Goal: Task Accomplishment & Management: Use online tool/utility

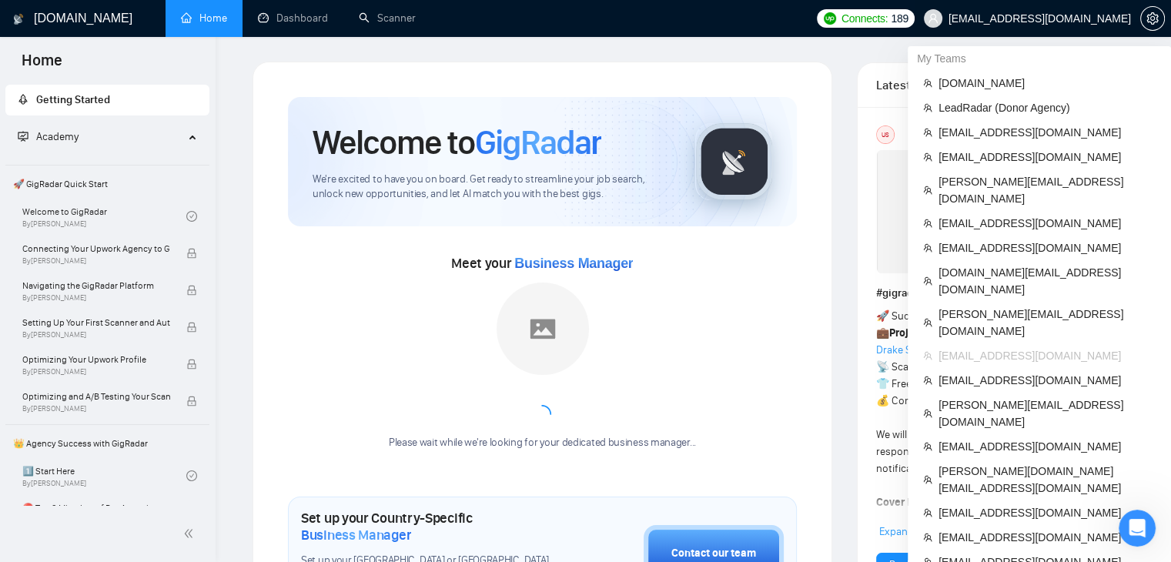
click at [1046, 18] on span "[EMAIL_ADDRESS][DOMAIN_NAME]" at bounding box center [1040, 18] width 182 height 0
click at [1090, 18] on span "[EMAIL_ADDRESS][DOMAIN_NAME]" at bounding box center [1040, 18] width 182 height 0
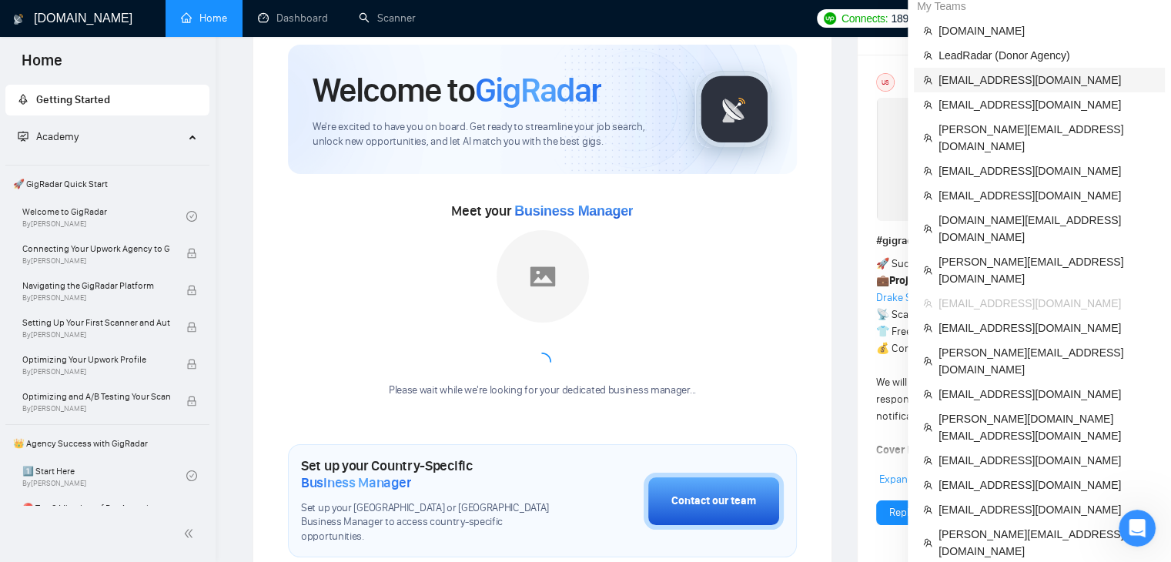
scroll to position [154, 0]
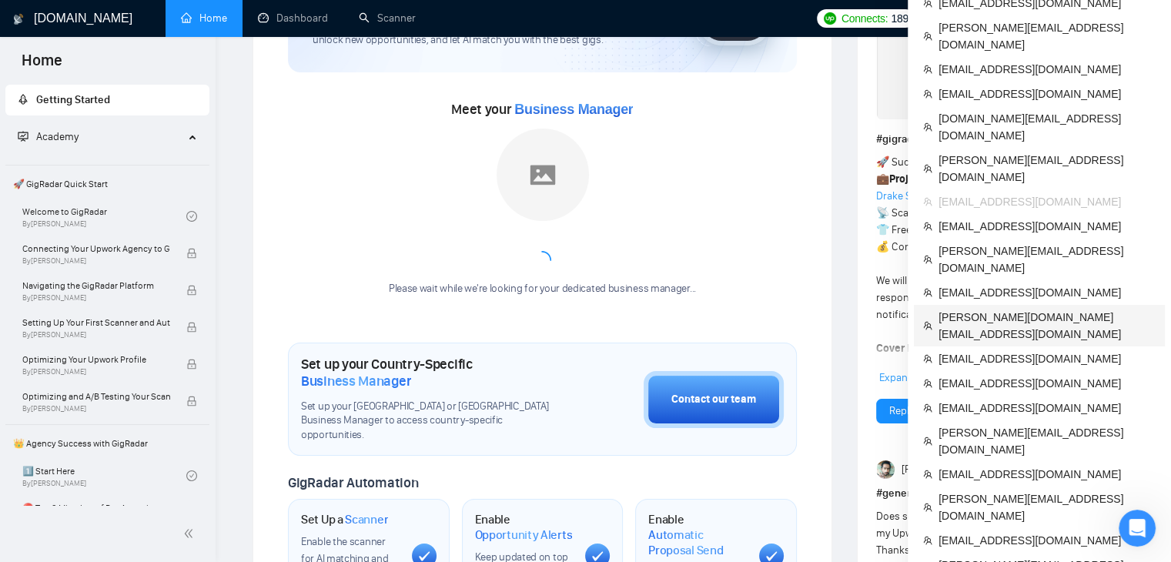
click at [961, 309] on span "[PERSON_NAME][DOMAIN_NAME][EMAIL_ADDRESS][DOMAIN_NAME]" at bounding box center [1047, 326] width 217 height 34
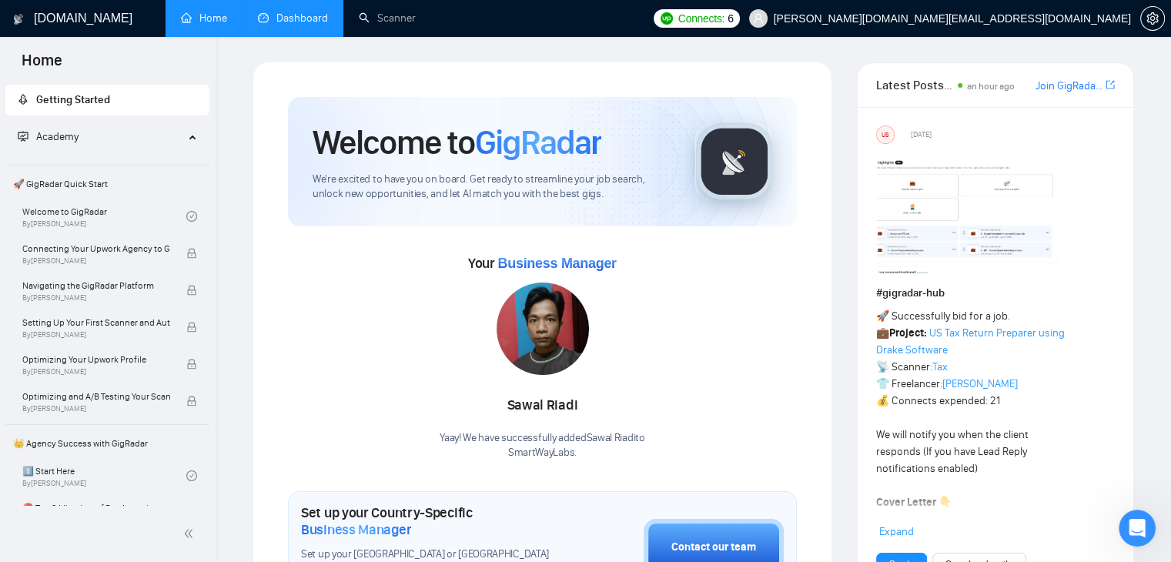
click at [269, 16] on link "Dashboard" at bounding box center [293, 18] width 70 height 13
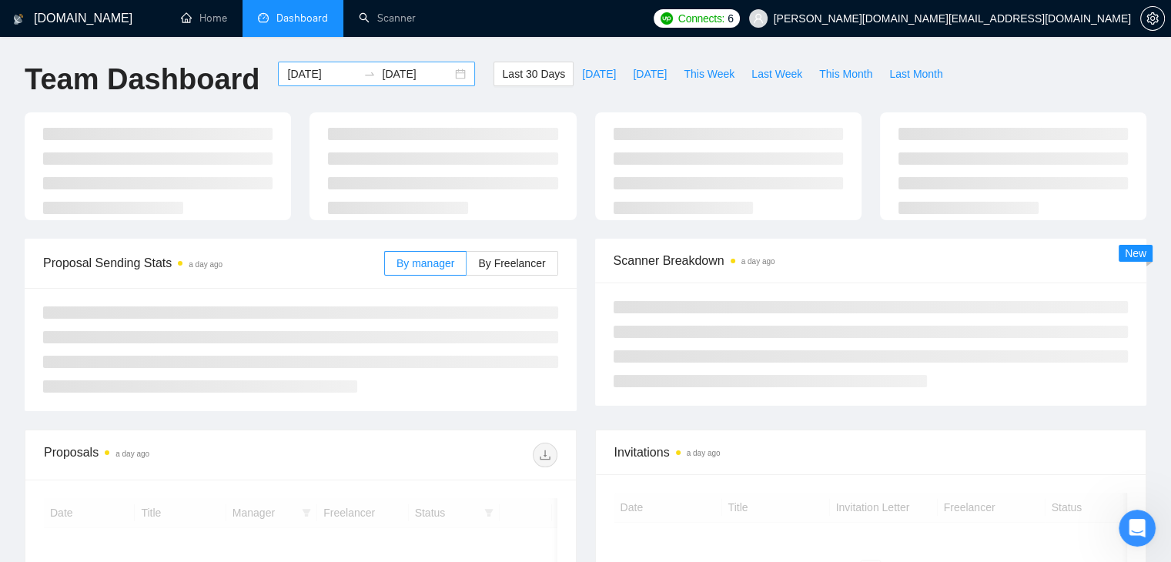
click at [323, 65] on input "[DATE]" at bounding box center [322, 73] width 70 height 17
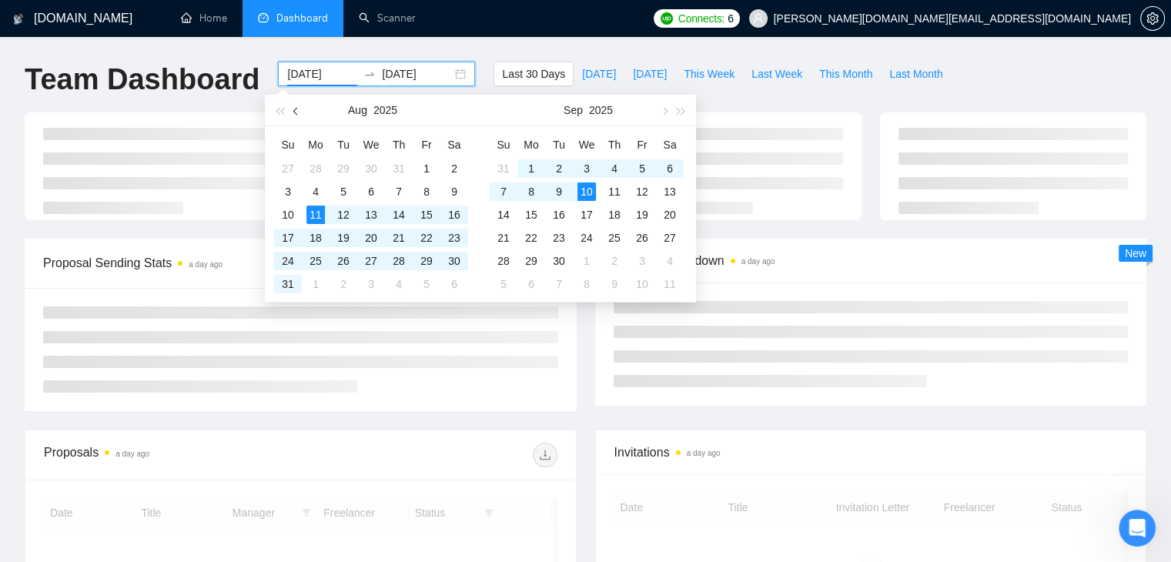
click at [295, 111] on span "button" at bounding box center [297, 111] width 8 height 8
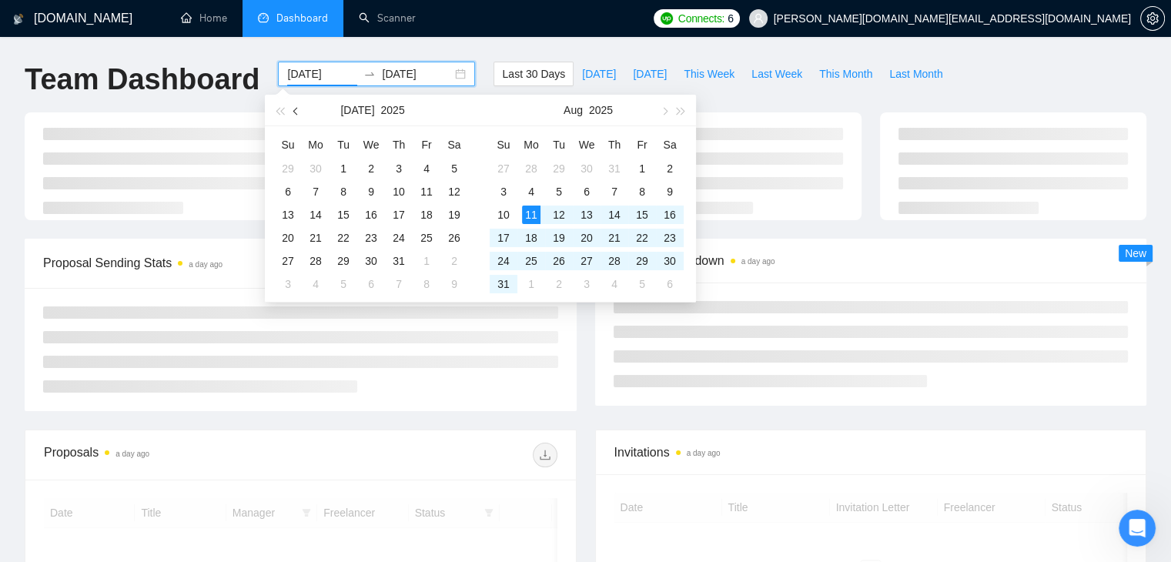
click at [295, 111] on span "button" at bounding box center [297, 111] width 8 height 8
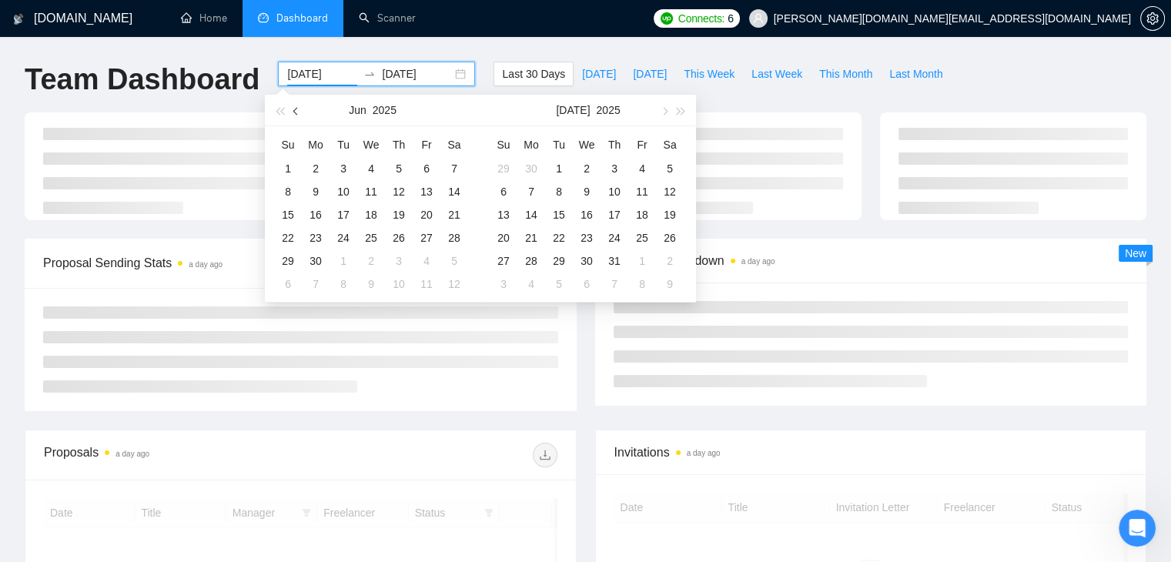
click at [295, 111] on span "button" at bounding box center [297, 111] width 8 height 8
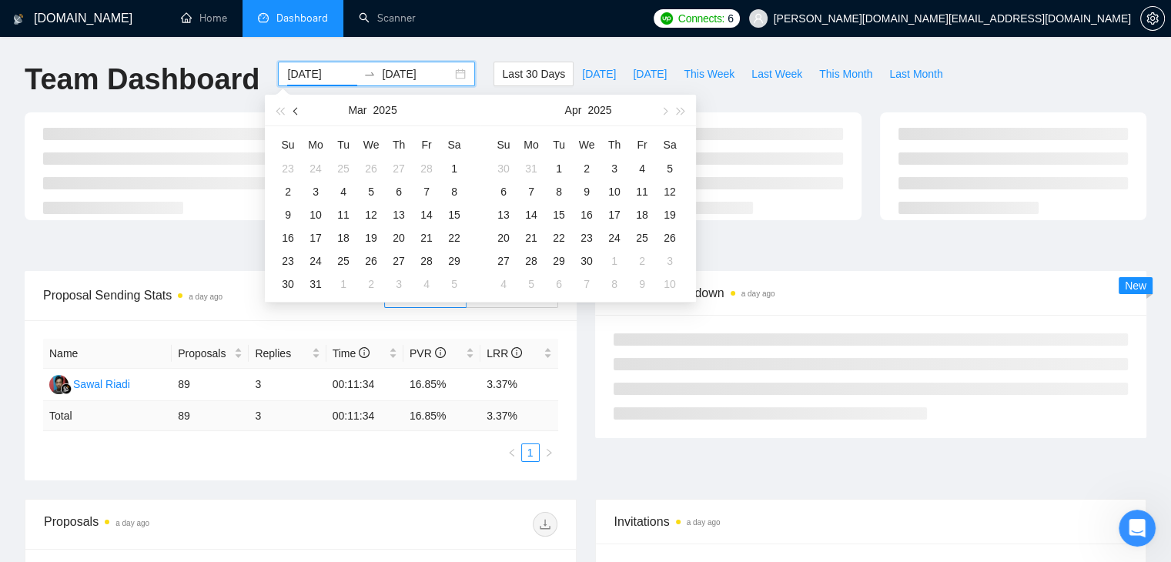
click at [295, 111] on span "button" at bounding box center [297, 111] width 8 height 8
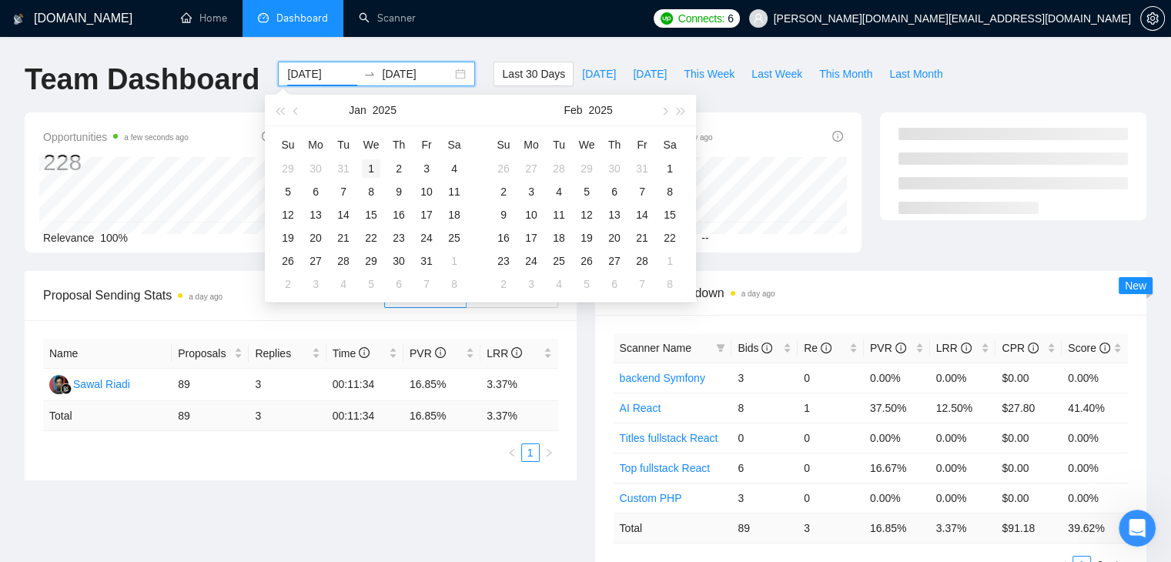
type input "[DATE]"
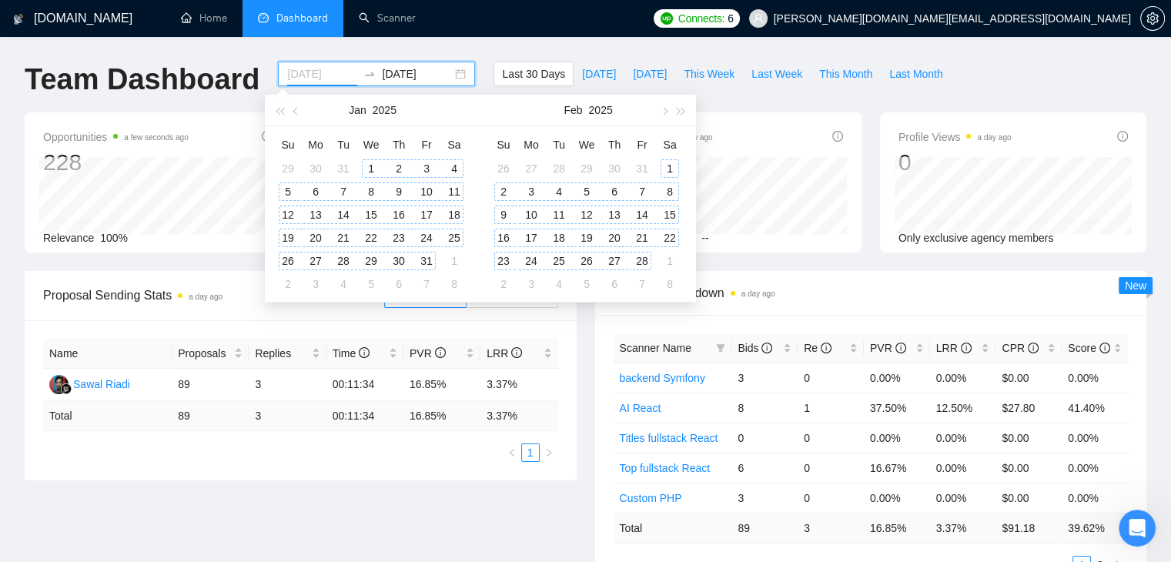
click at [370, 170] on div "1" at bounding box center [371, 168] width 18 height 18
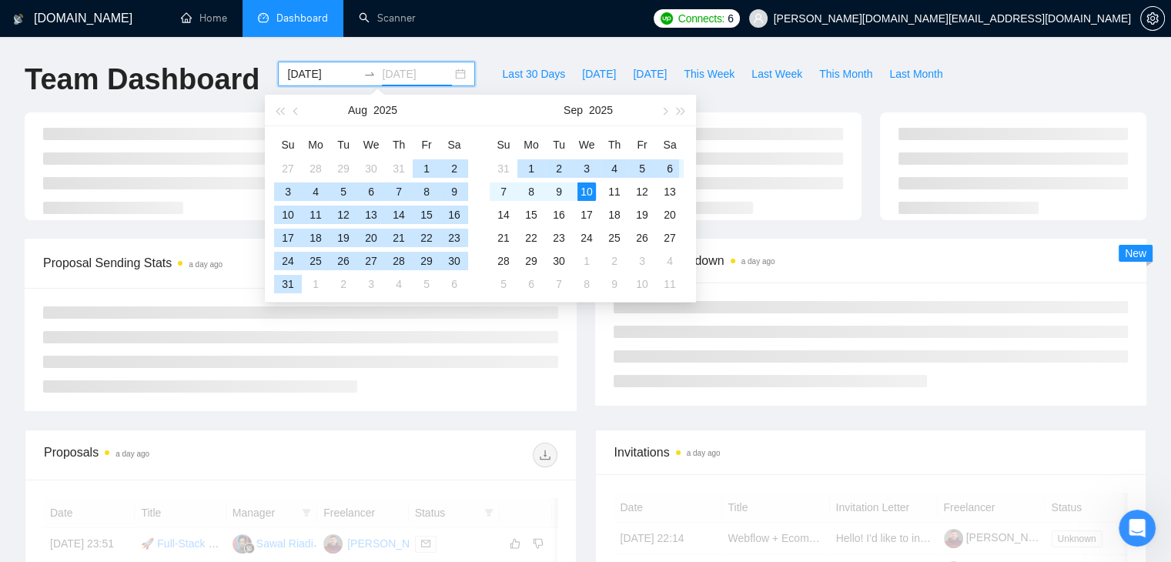
type input "[DATE]"
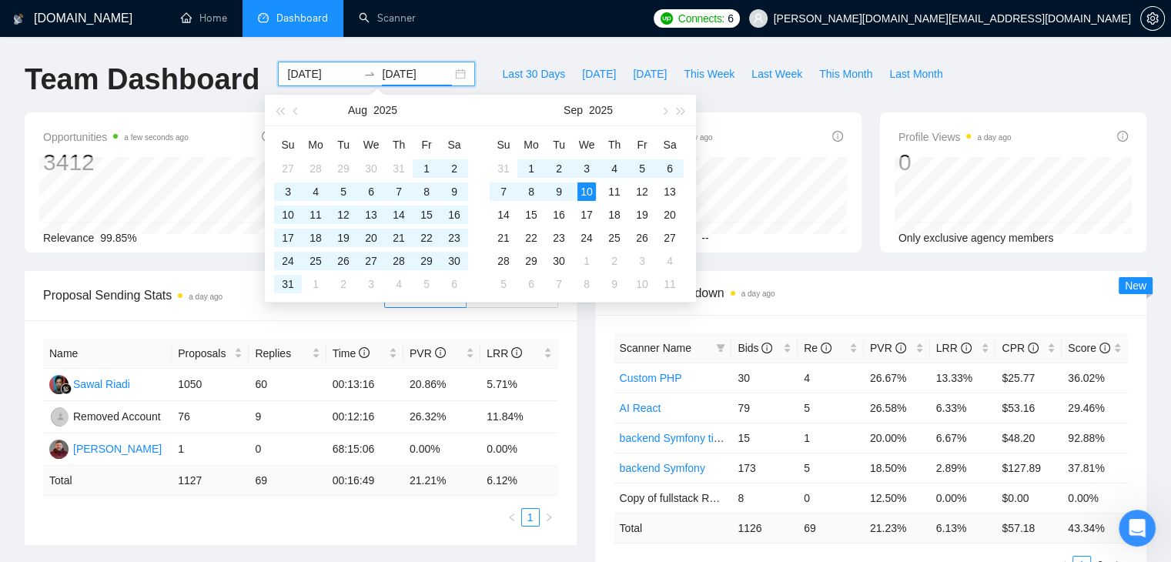
click at [840, 251] on div "Invitations a day ago 50 Acceptance Rate --" at bounding box center [728, 182] width 266 height 140
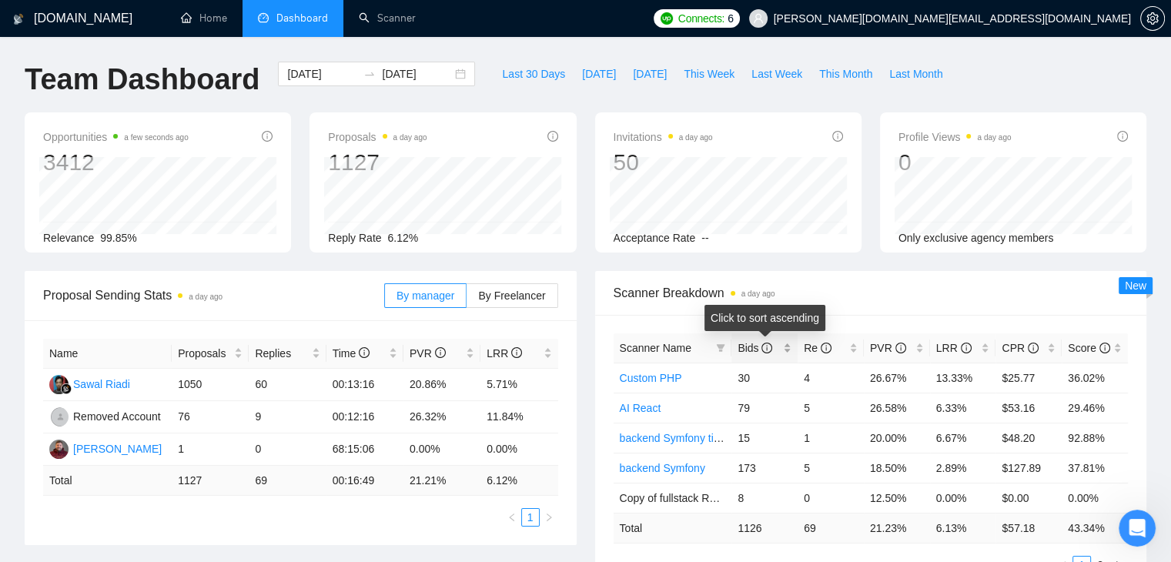
click at [782, 346] on div "Bids" at bounding box center [765, 348] width 54 height 17
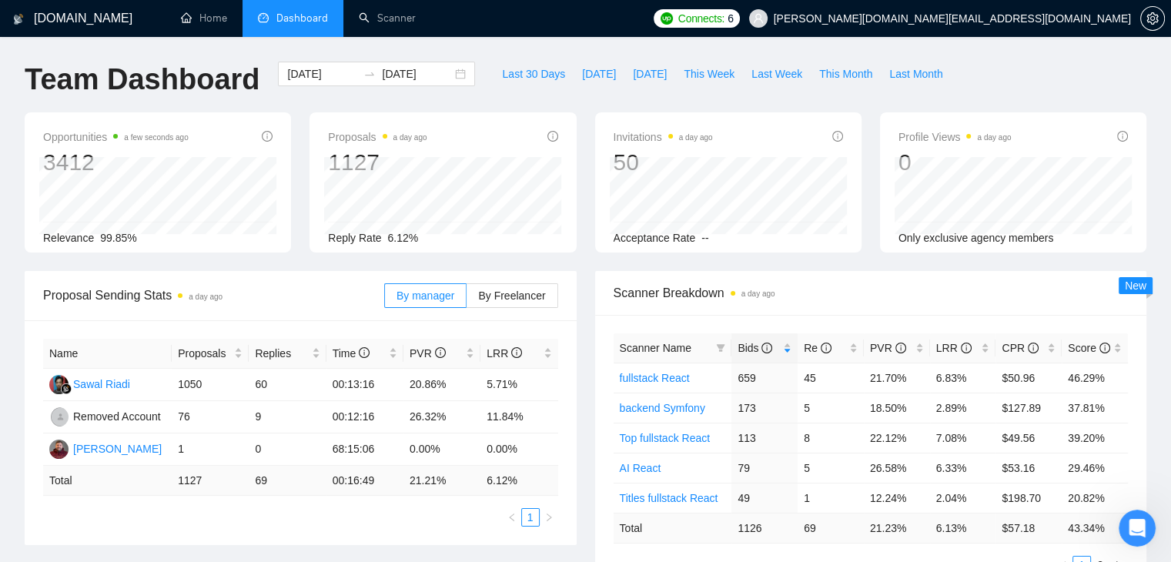
click at [665, 266] on div "Opportunities a few seconds ago 3412 Relevance 99.85% Proposals a day ago 1127 …" at bounding box center [585, 191] width 1140 height 159
click at [986, 355] on div "LRR" at bounding box center [963, 348] width 54 height 17
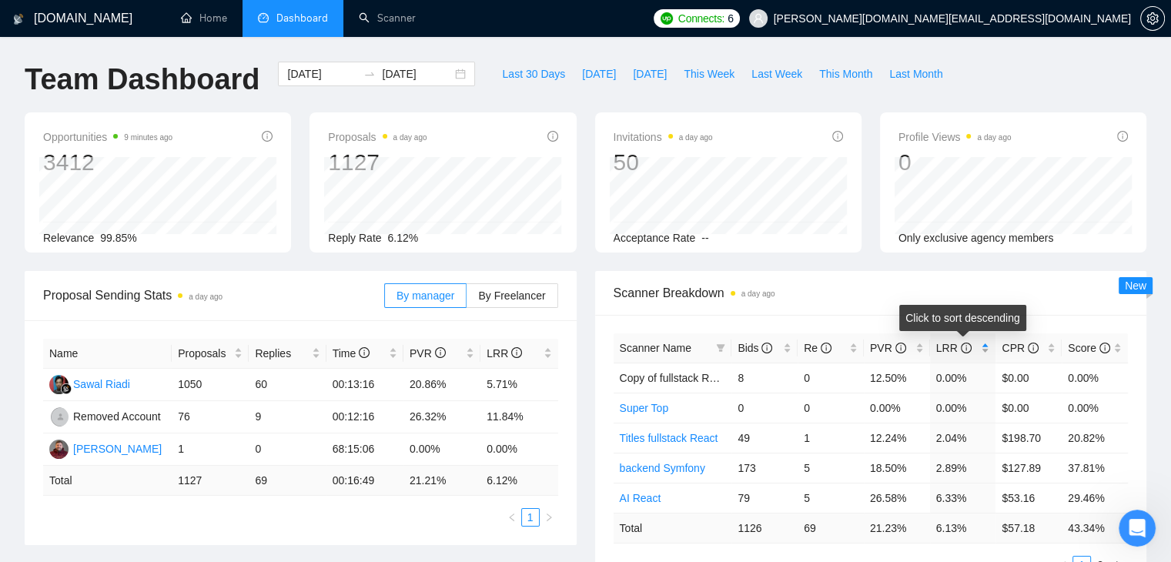
click at [986, 352] on div "LRR" at bounding box center [963, 348] width 54 height 17
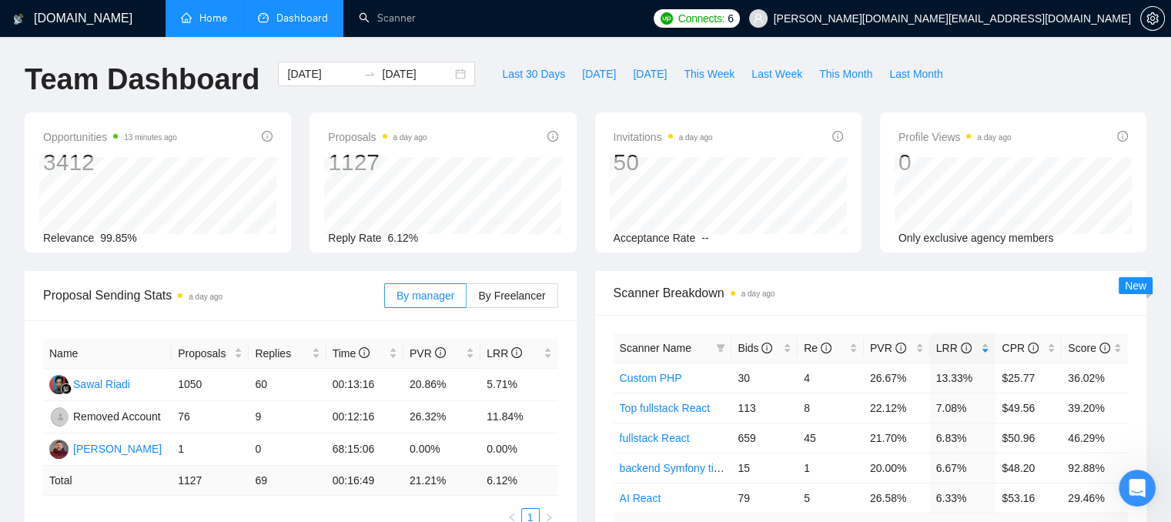
click at [206, 18] on link "Home" at bounding box center [204, 18] width 46 height 13
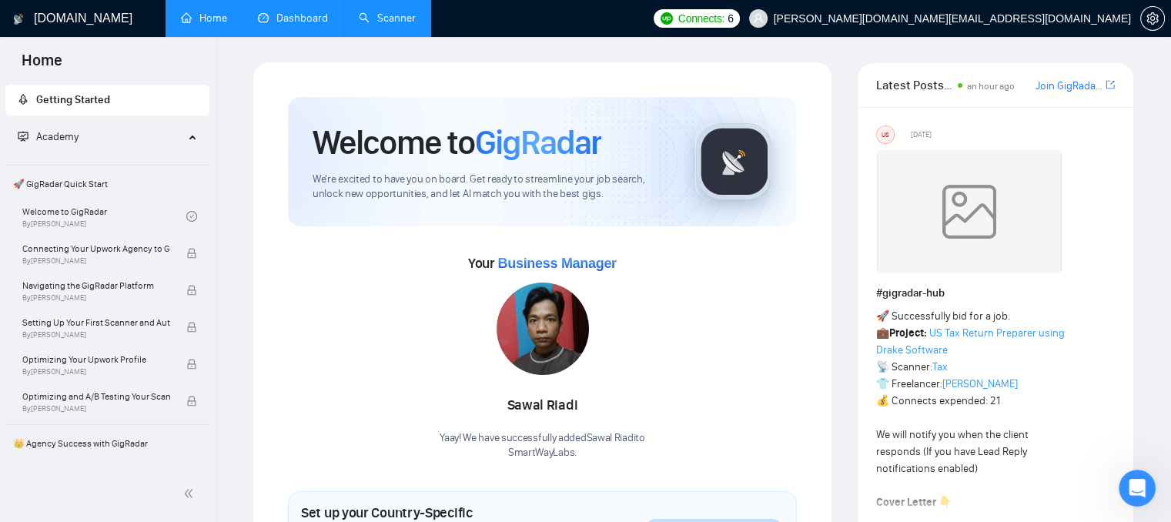
click at [377, 12] on link "Scanner" at bounding box center [387, 18] width 57 height 13
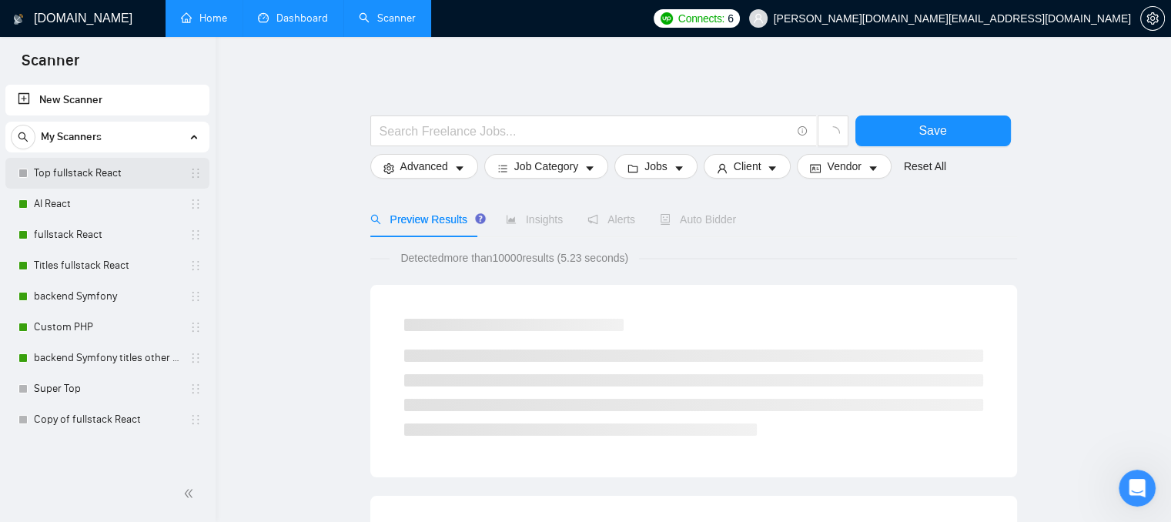
click at [135, 174] on link "Top fullstack React" at bounding box center [107, 173] width 146 height 31
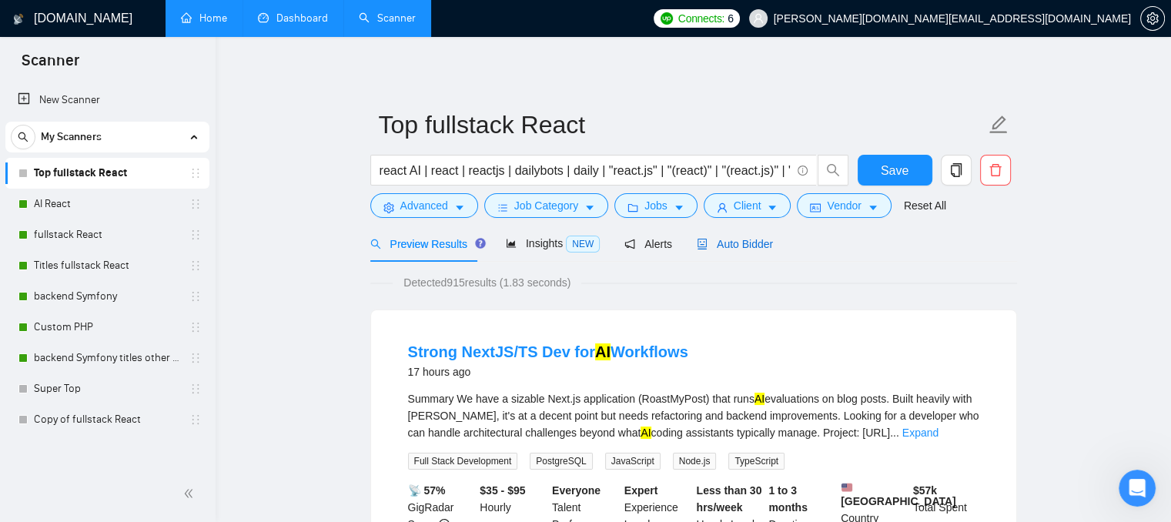
click at [737, 243] on span "Auto Bidder" at bounding box center [735, 244] width 76 height 12
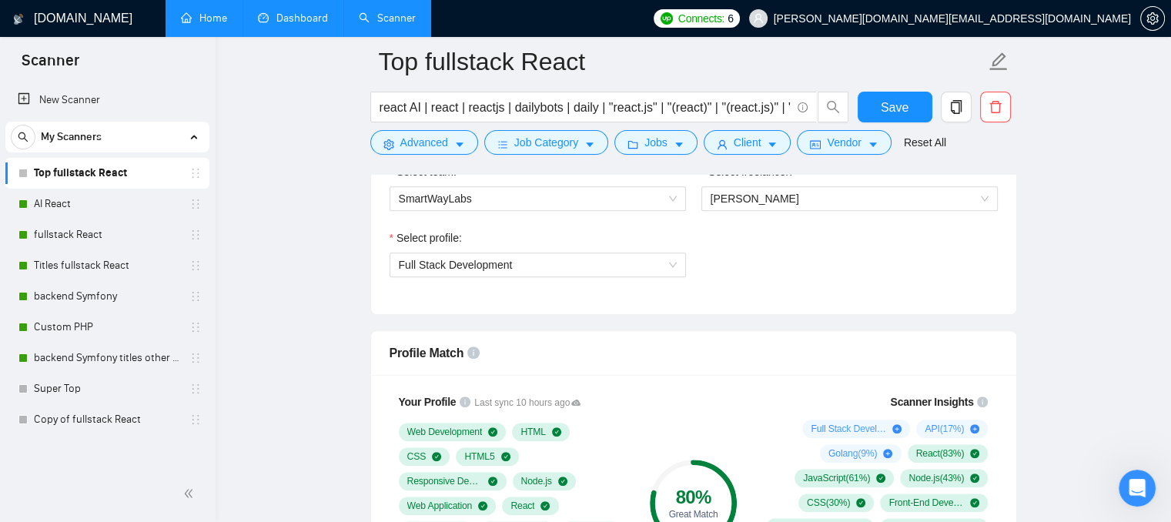
scroll to position [770, 0]
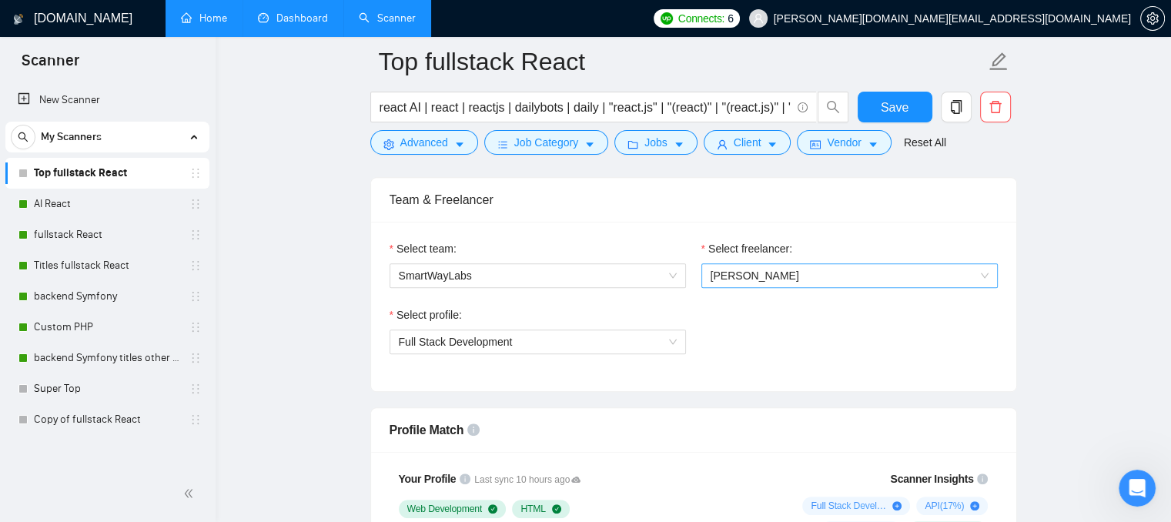
click at [738, 282] on span "[PERSON_NAME]" at bounding box center [850, 275] width 278 height 23
click at [751, 336] on div "Select profile: Full Stack Development" at bounding box center [694, 339] width 624 height 66
click at [724, 138] on button "Client" at bounding box center [748, 142] width 88 height 25
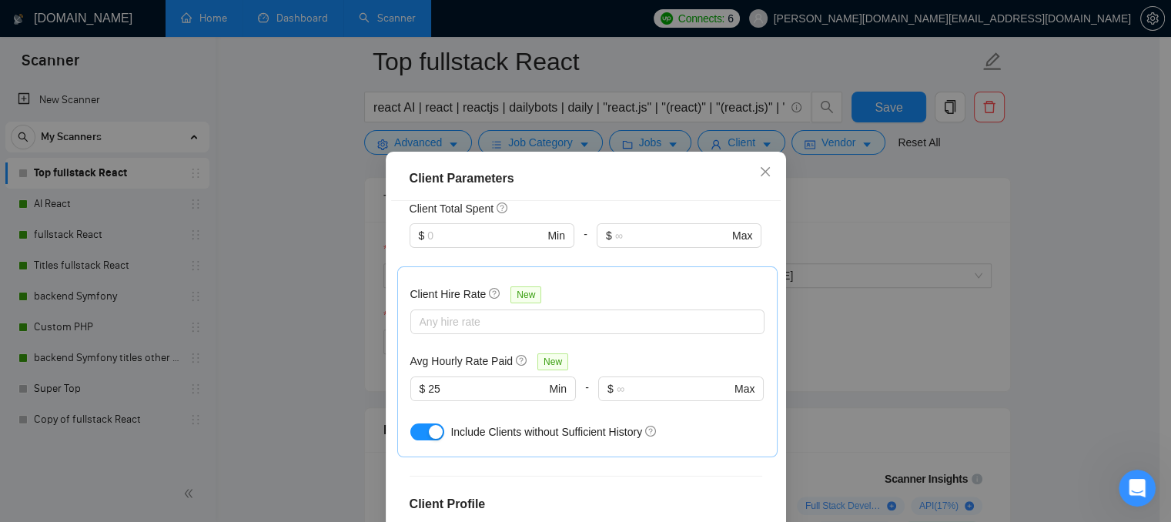
scroll to position [462, 0]
click at [451, 312] on div at bounding box center [579, 321] width 331 height 18
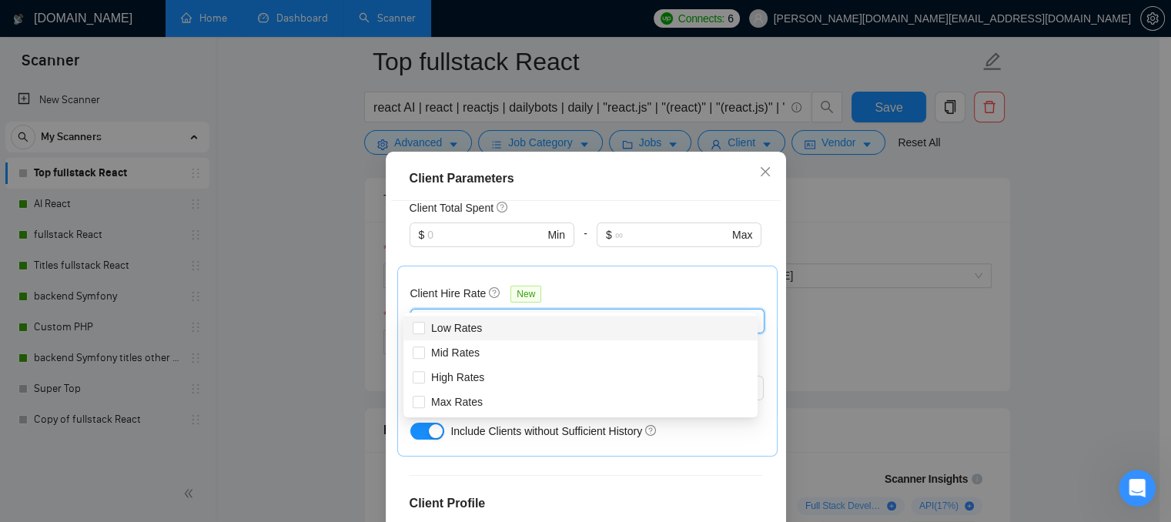
click at [567, 279] on div "Client Hire Rate New Any hire rate Avg Hourly Rate Paid New $ 25 Min - $ Max In…" at bounding box center [587, 361] width 354 height 165
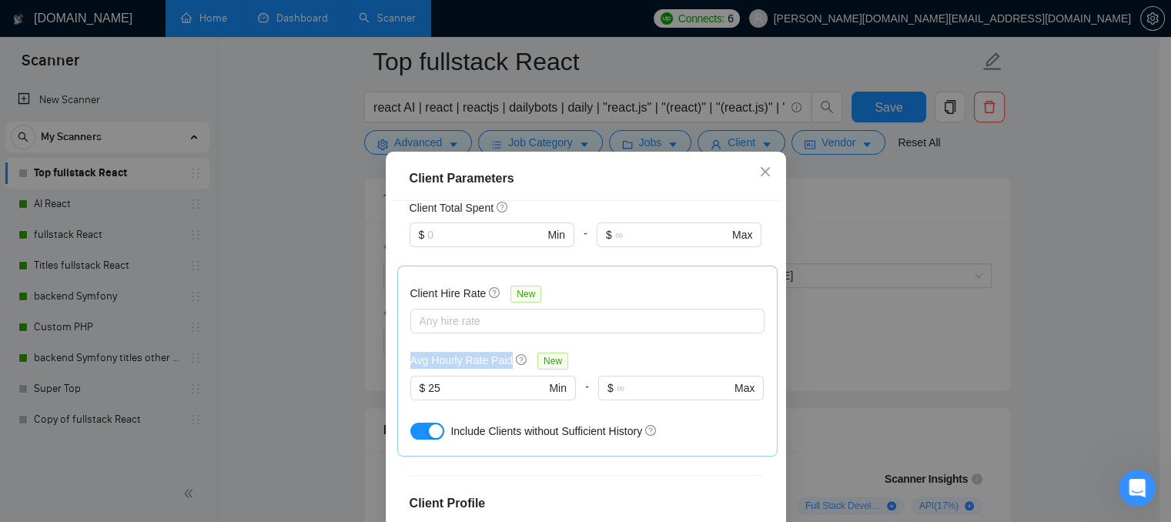
drag, startPoint x: 405, startPoint y: 342, endPoint x: 505, endPoint y: 334, distance: 100.4
click at [505, 352] on div "Avg Hourly Rate Paid New" at bounding box center [492, 361] width 165 height 18
click at [420, 319] on div "Client Hire Rate New Any hire rate Avg Hourly Rate Paid New $ 25 Min - $ Max In…" at bounding box center [587, 361] width 354 height 165
click at [760, 166] on icon "close" at bounding box center [765, 172] width 12 height 12
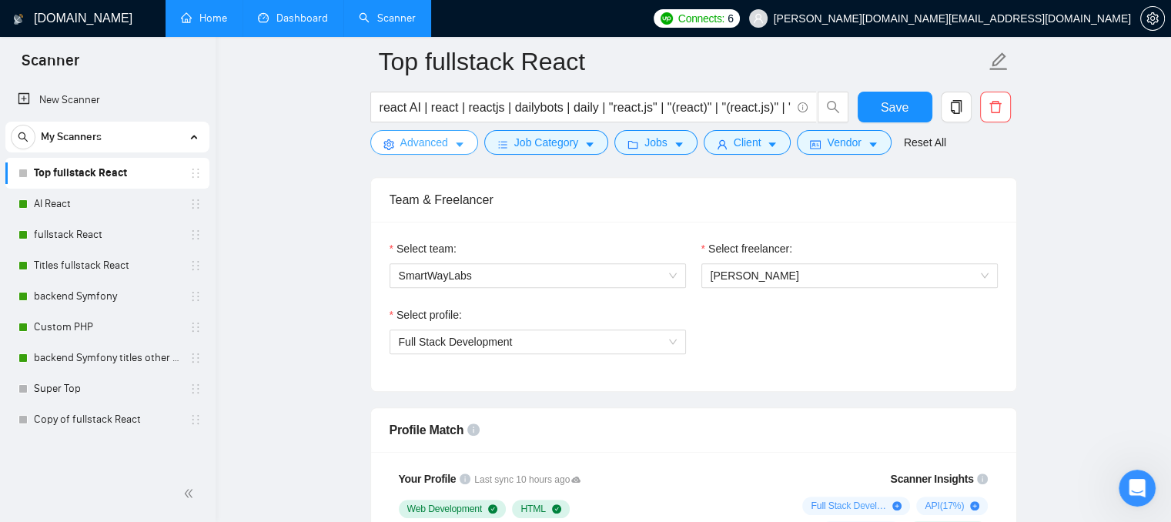
click at [415, 142] on span "Advanced" at bounding box center [424, 142] width 48 height 17
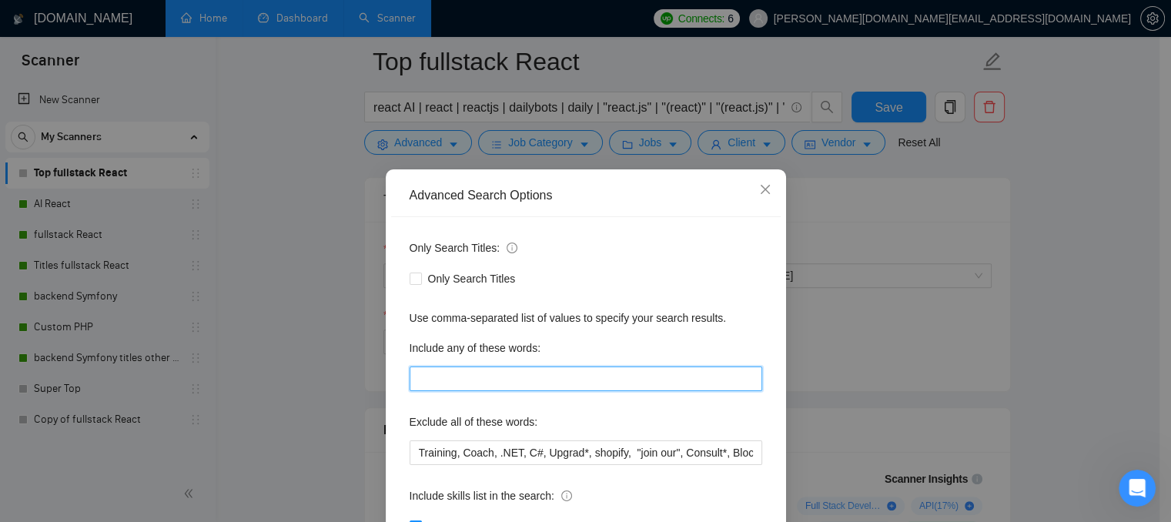
click at [502, 382] on input "text" at bounding box center [586, 378] width 353 height 25
click at [759, 189] on icon "close" at bounding box center [765, 189] width 12 height 12
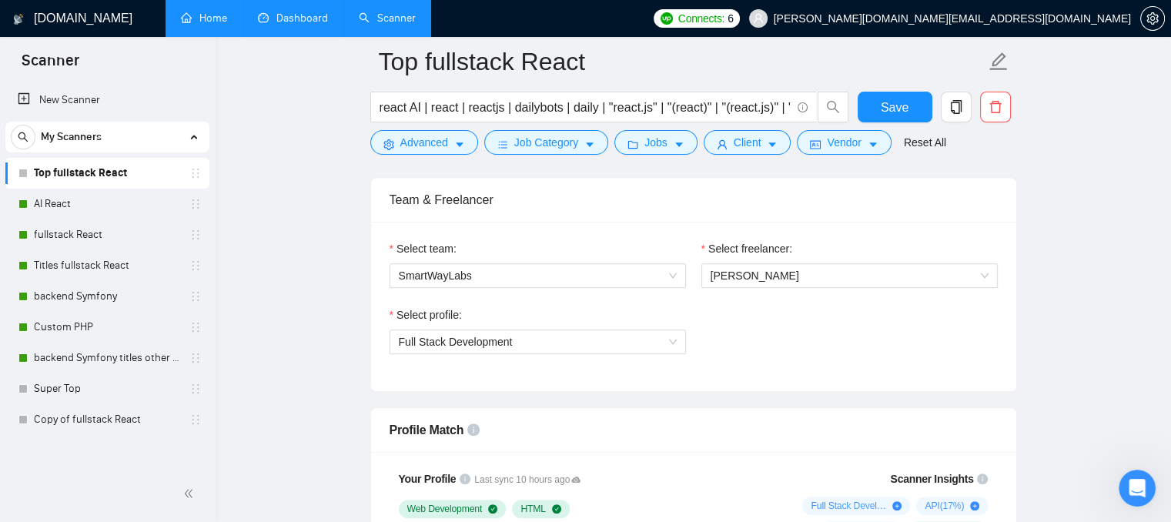
click at [296, 25] on link "Dashboard" at bounding box center [293, 18] width 70 height 13
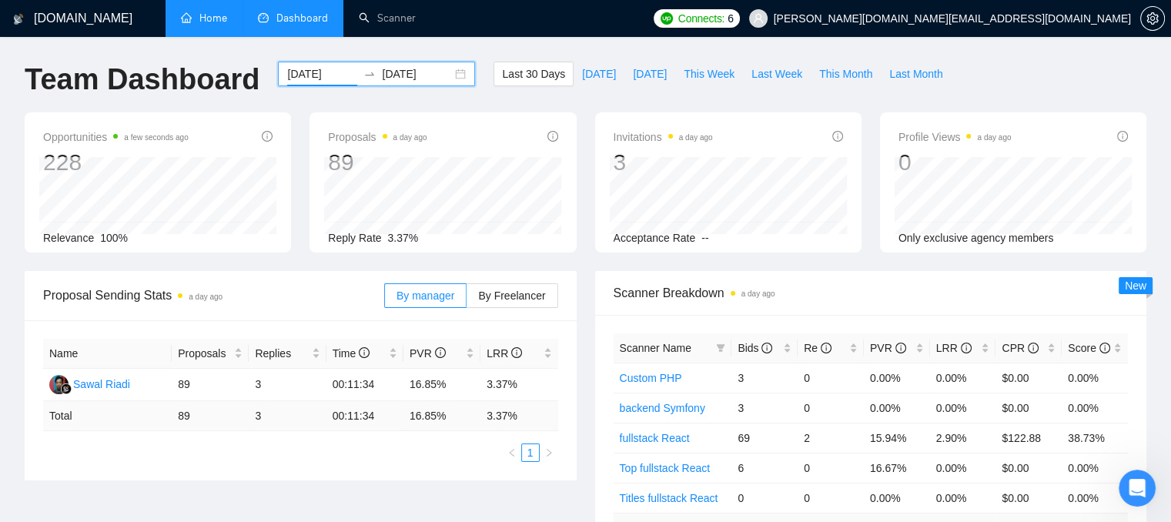
click at [323, 72] on input "[DATE]" at bounding box center [322, 73] width 70 height 17
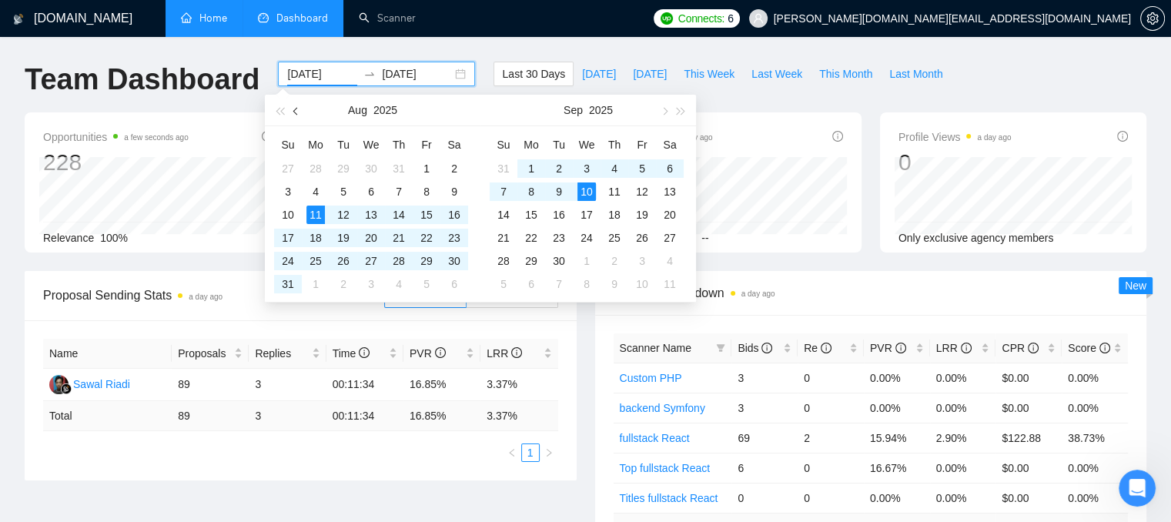
click at [293, 107] on button "button" at bounding box center [296, 110] width 17 height 31
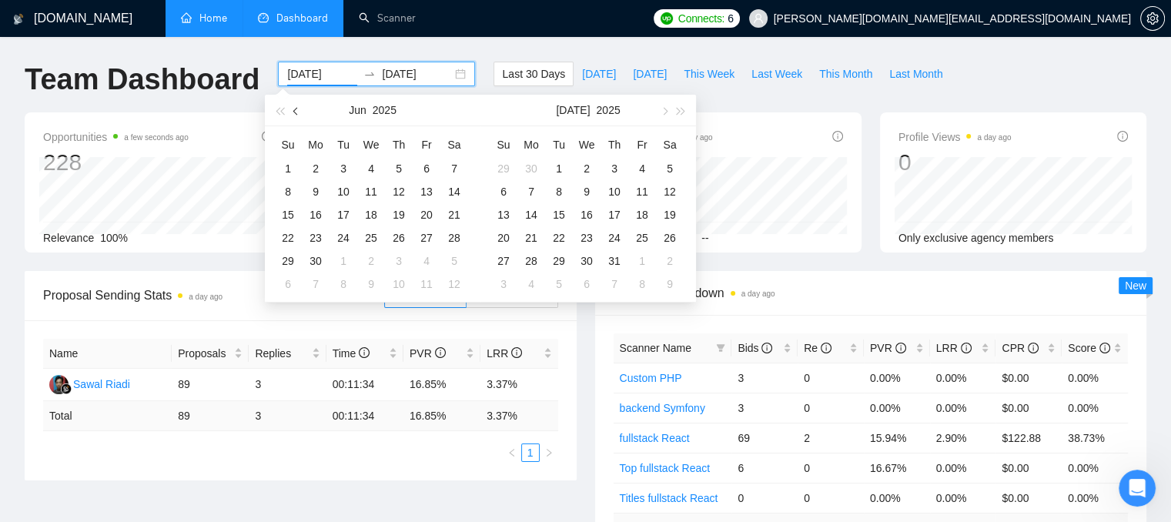
click at [293, 107] on button "button" at bounding box center [296, 110] width 17 height 31
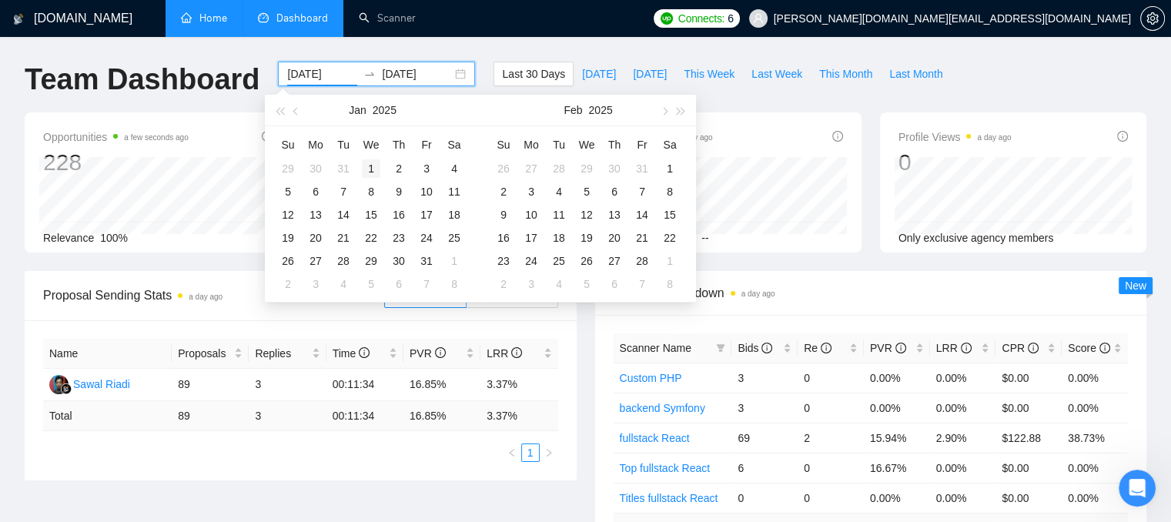
type input "[DATE]"
click at [373, 170] on div "1" at bounding box center [371, 168] width 18 height 18
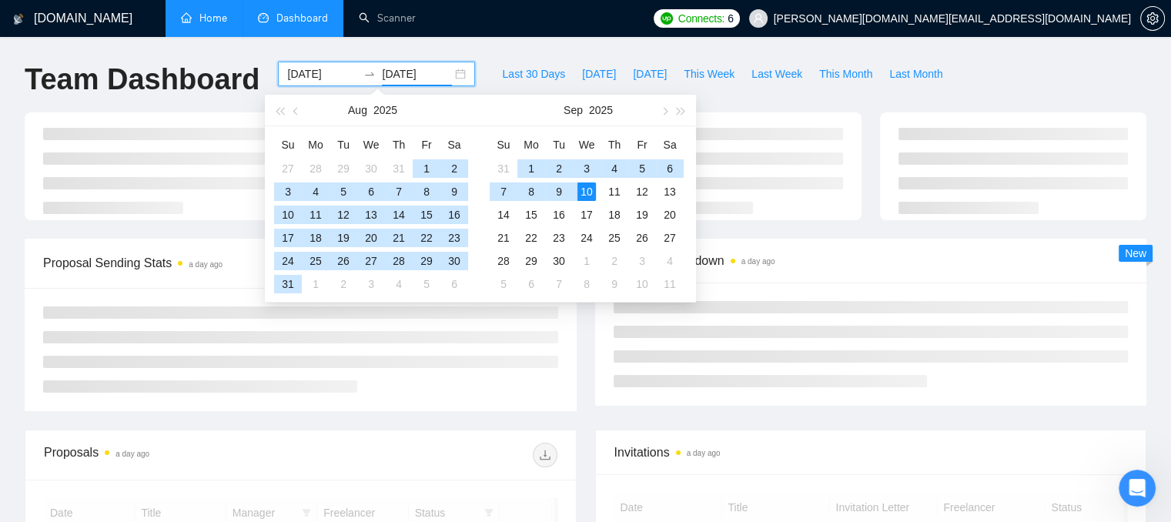
type input "[DATE]"
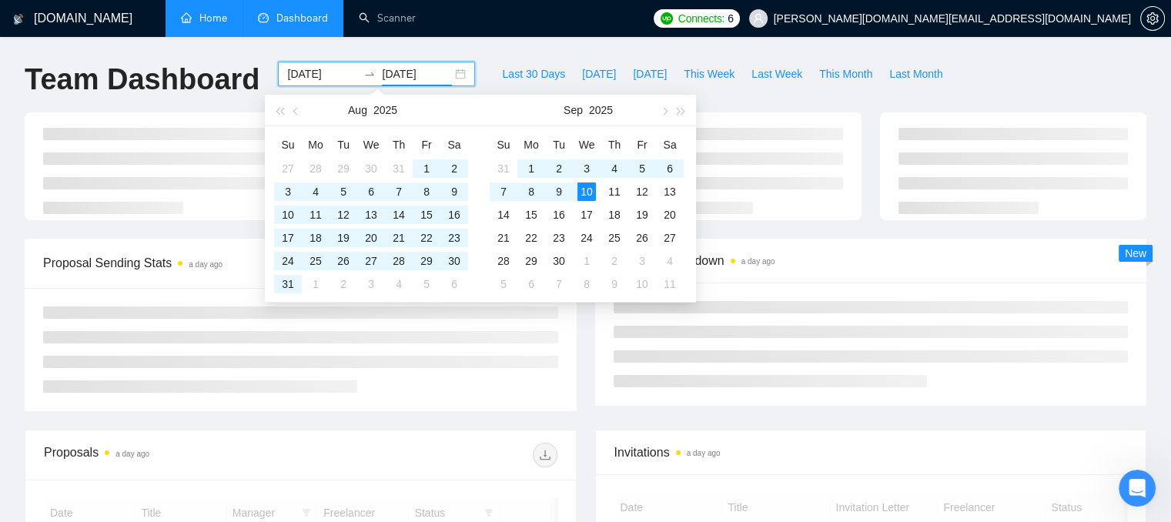
click at [832, 46] on div "[DOMAIN_NAME] Home Dashboard Scanner Connects: 6 [PERSON_NAME][DOMAIN_NAME][EMA…" at bounding box center [585, 519] width 1171 height 1039
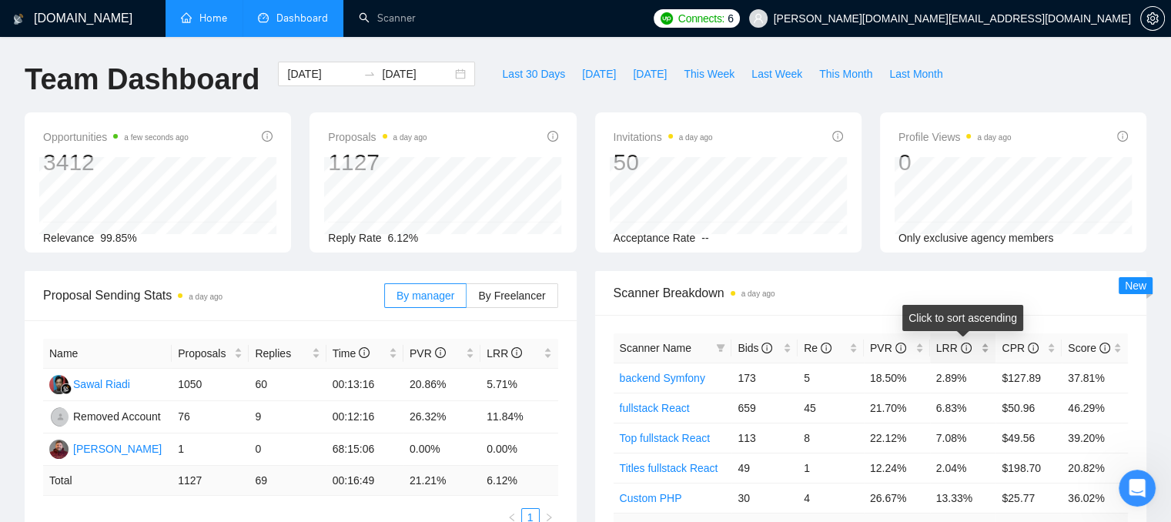
click at [984, 351] on div "LRR" at bounding box center [963, 348] width 54 height 17
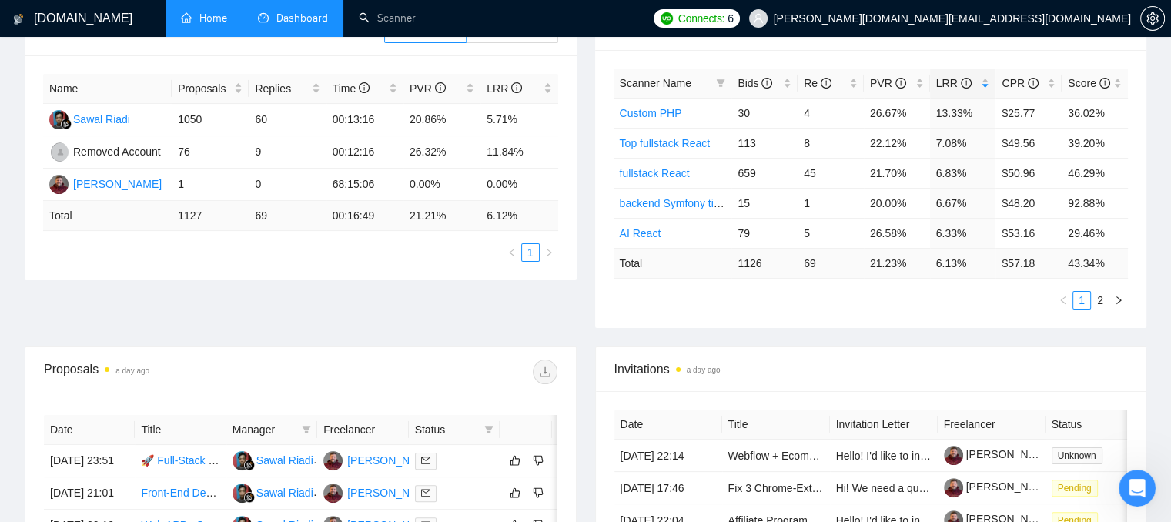
scroll to position [231, 0]
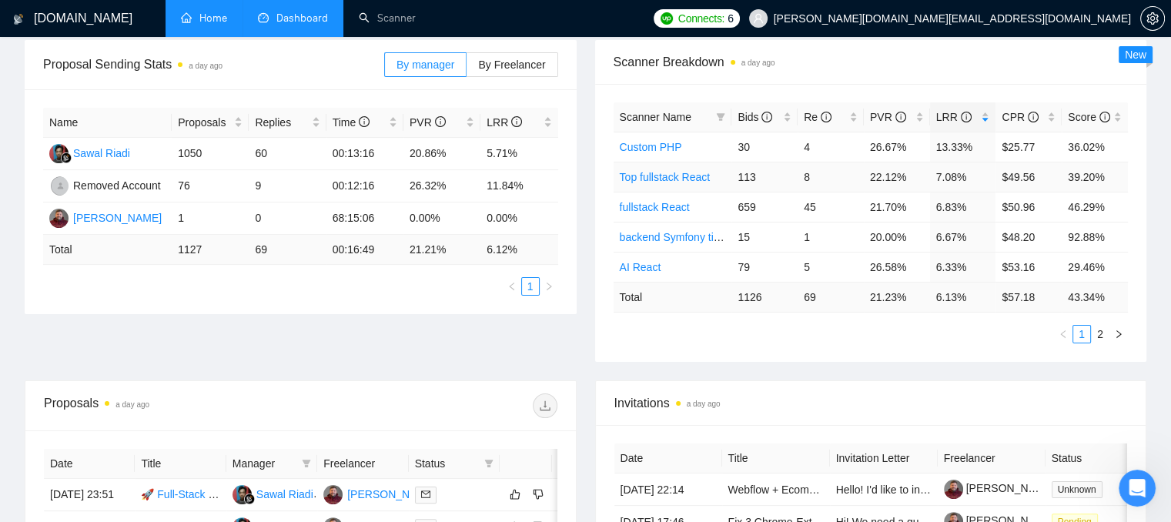
click at [654, 171] on link "Top fullstack React" at bounding box center [665, 177] width 91 height 12
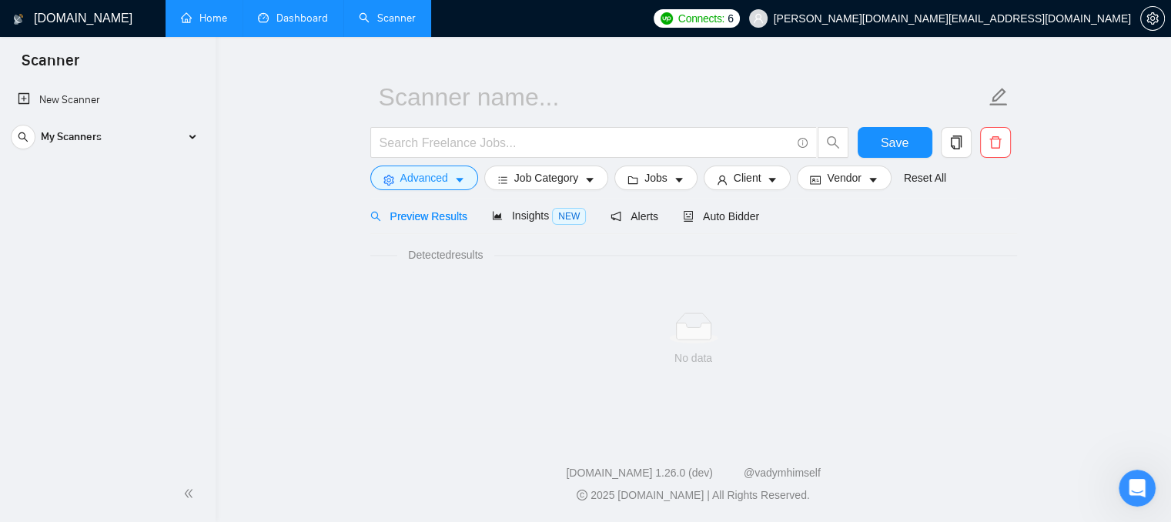
scroll to position [28, 0]
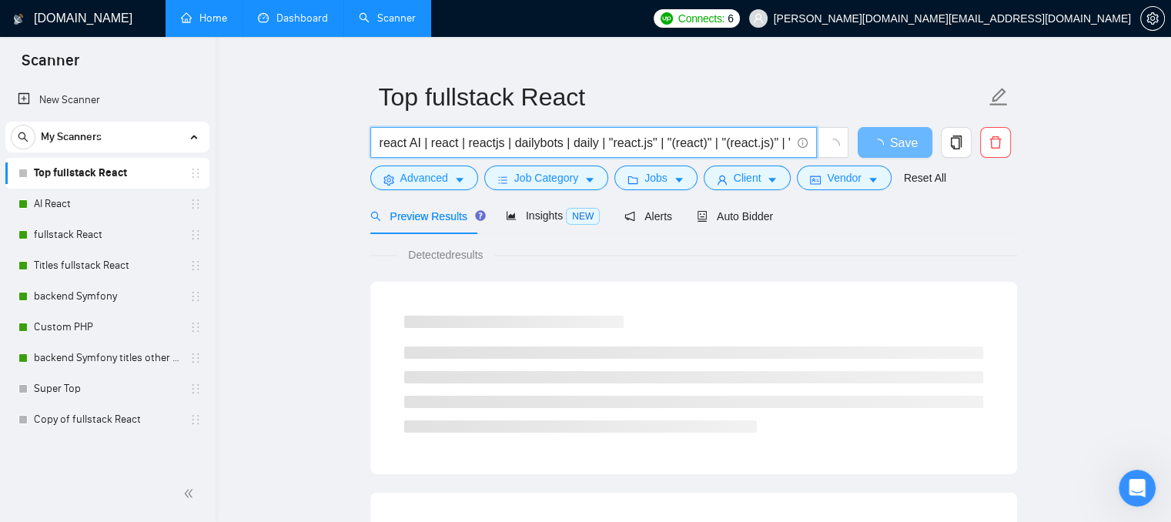
click at [695, 136] on input "react AI | react | reactjs | dailybots | daily | "react.js" | "(react)" | "(rea…" at bounding box center [585, 142] width 411 height 19
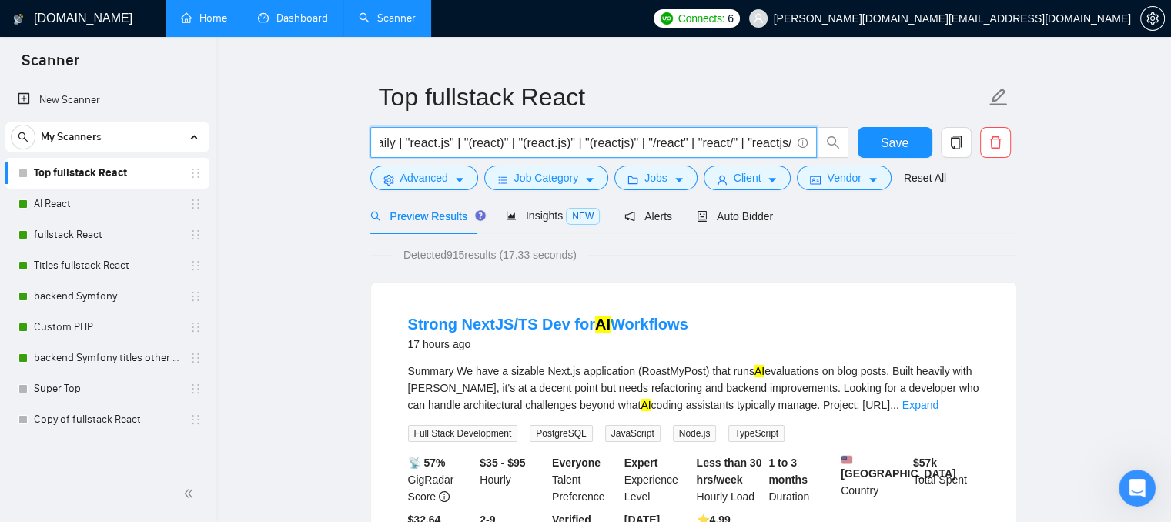
scroll to position [0, 0]
click at [536, 216] on span "Insights NEW" at bounding box center [553, 215] width 94 height 12
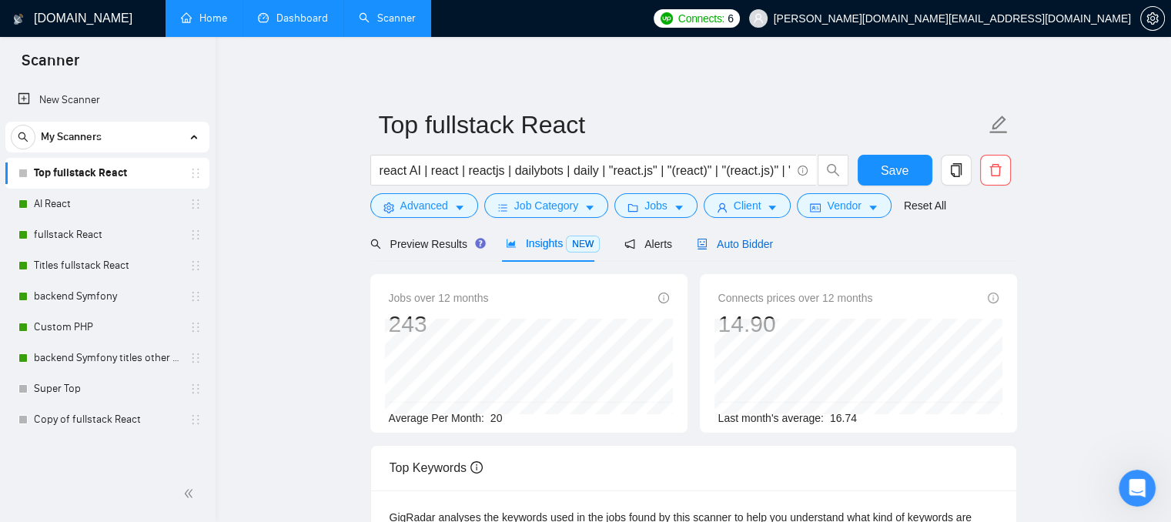
click at [726, 248] on span "Auto Bidder" at bounding box center [735, 244] width 76 height 12
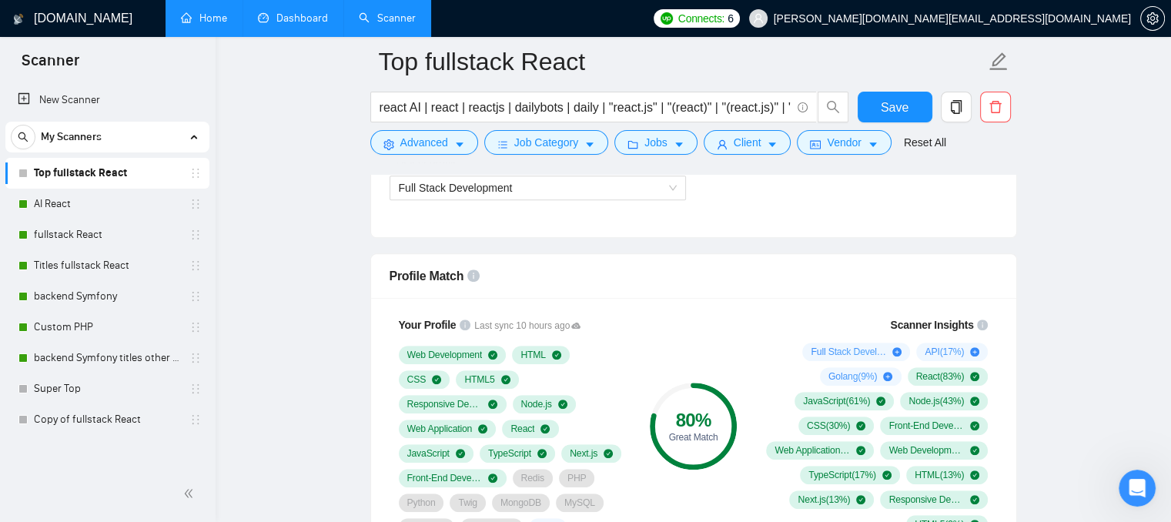
scroll to position [1001, 0]
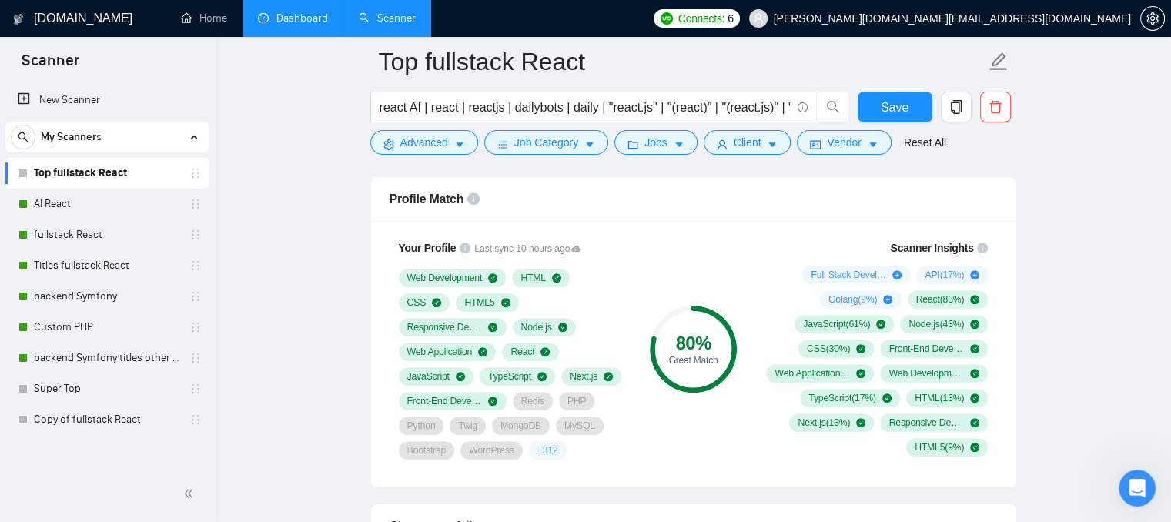
click at [283, 25] on link "Dashboard" at bounding box center [293, 18] width 70 height 13
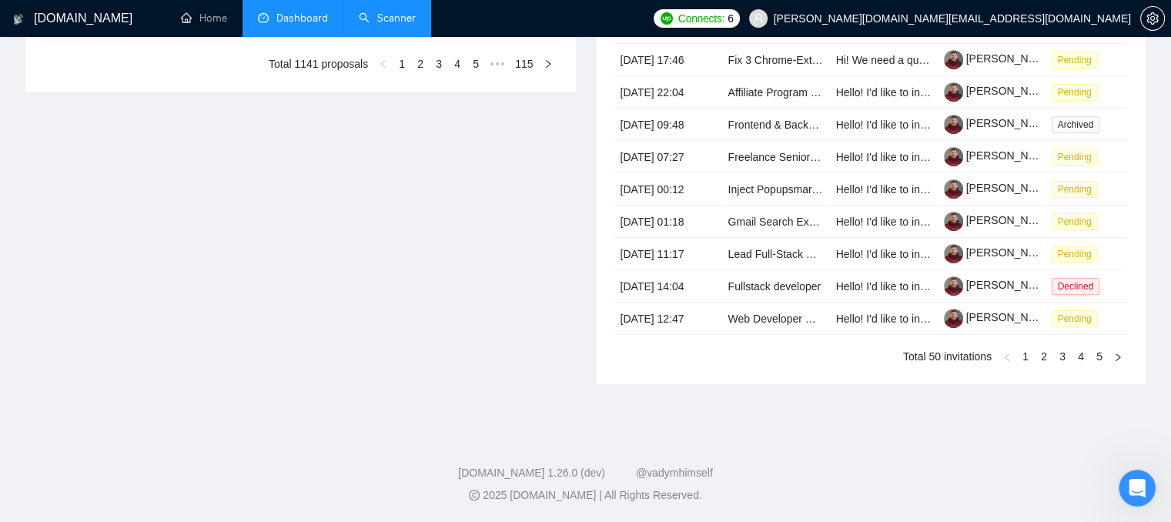
type input "[DATE]"
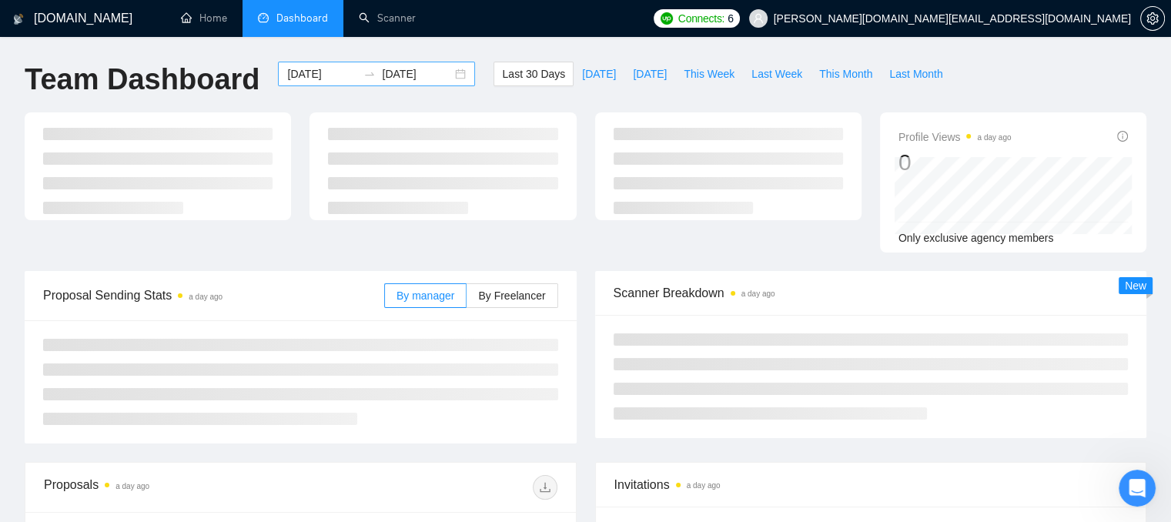
click at [327, 70] on input "[DATE]" at bounding box center [322, 73] width 70 height 17
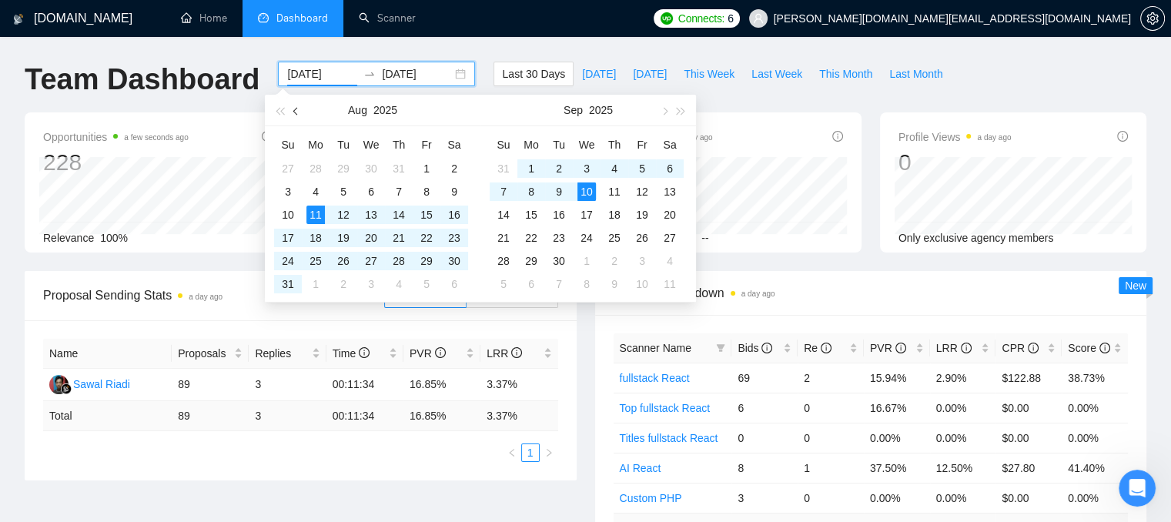
click at [295, 102] on button "button" at bounding box center [296, 110] width 17 height 31
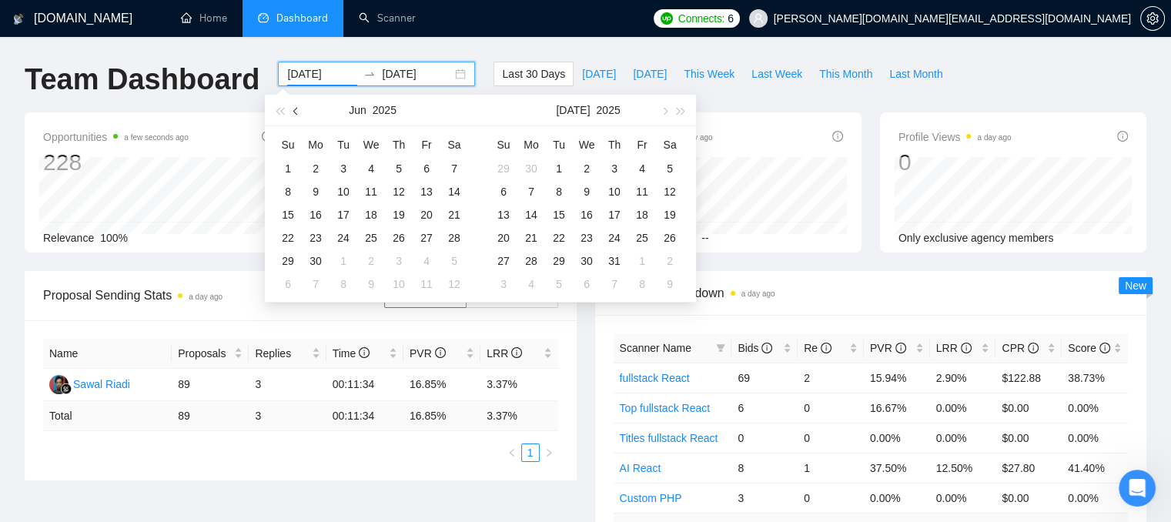
click at [295, 102] on button "button" at bounding box center [296, 110] width 17 height 31
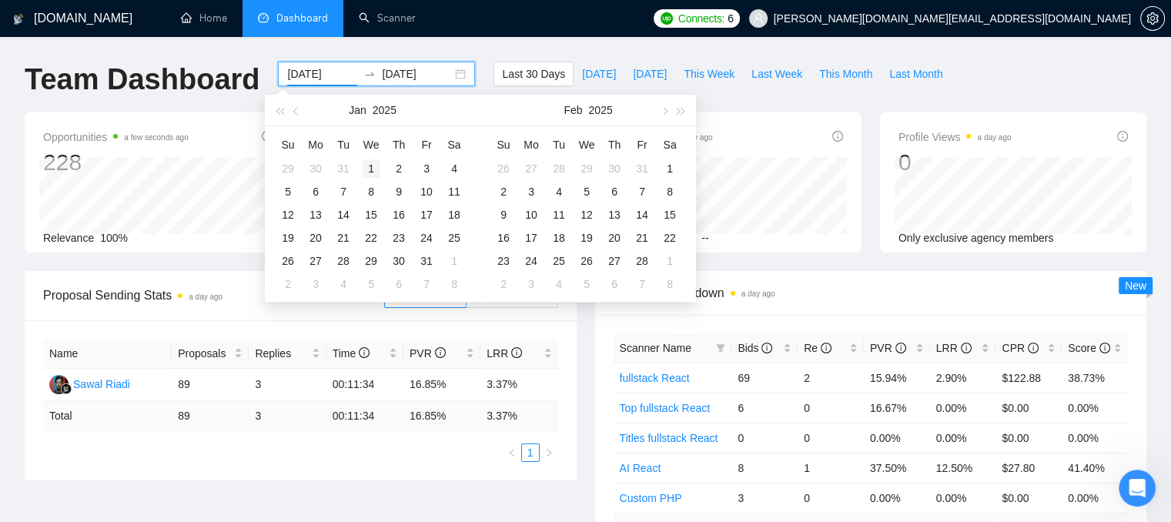
type input "[DATE]"
drag, startPoint x: 366, startPoint y: 167, endPoint x: 462, endPoint y: 41, distance: 158.3
click at [366, 168] on div "1" at bounding box center [371, 168] width 18 height 18
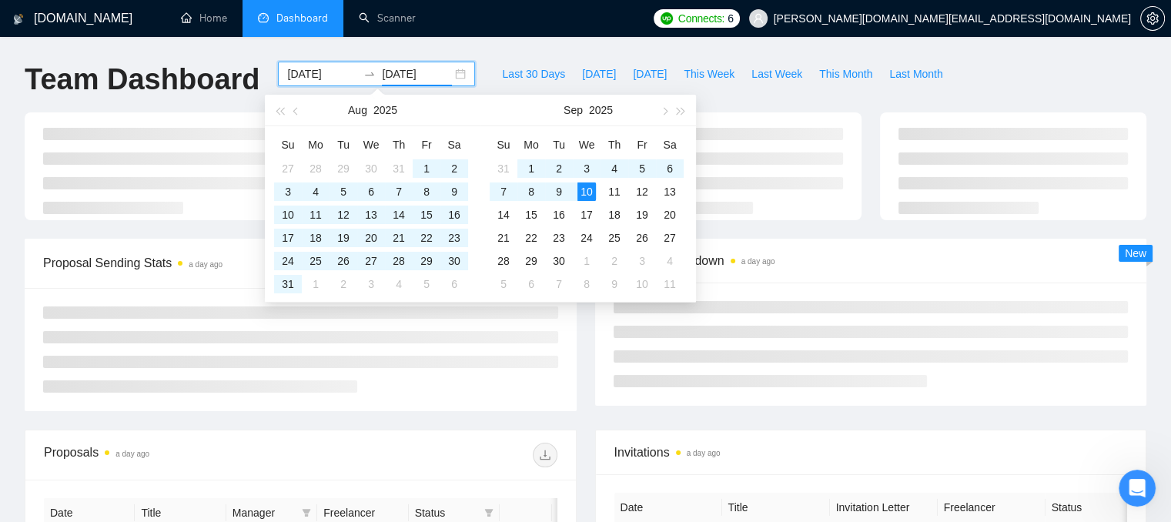
click at [462, 41] on div "[DOMAIN_NAME] Home Dashboard Scanner Connects: 6 [PERSON_NAME][DOMAIN_NAME][EMA…" at bounding box center [585, 519] width 1171 height 1039
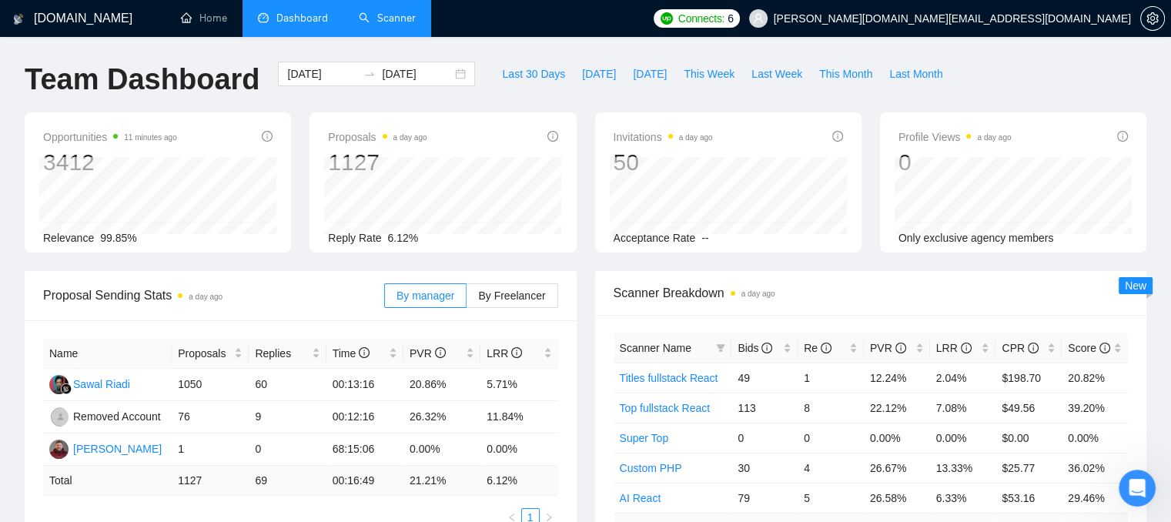
click at [399, 22] on link "Scanner" at bounding box center [387, 18] width 57 height 13
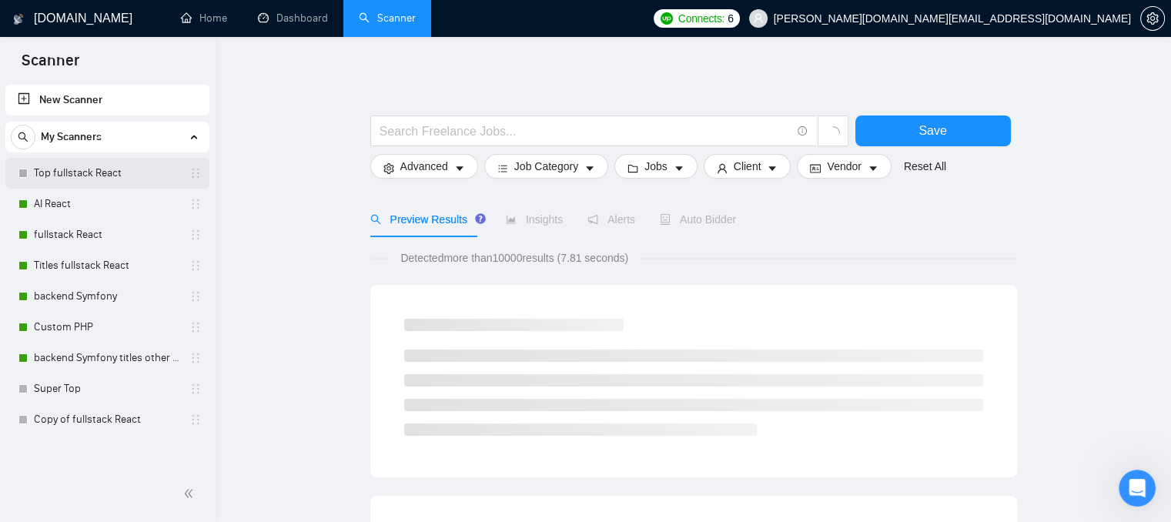
click at [136, 173] on link "Top fullstack React" at bounding box center [107, 173] width 146 height 31
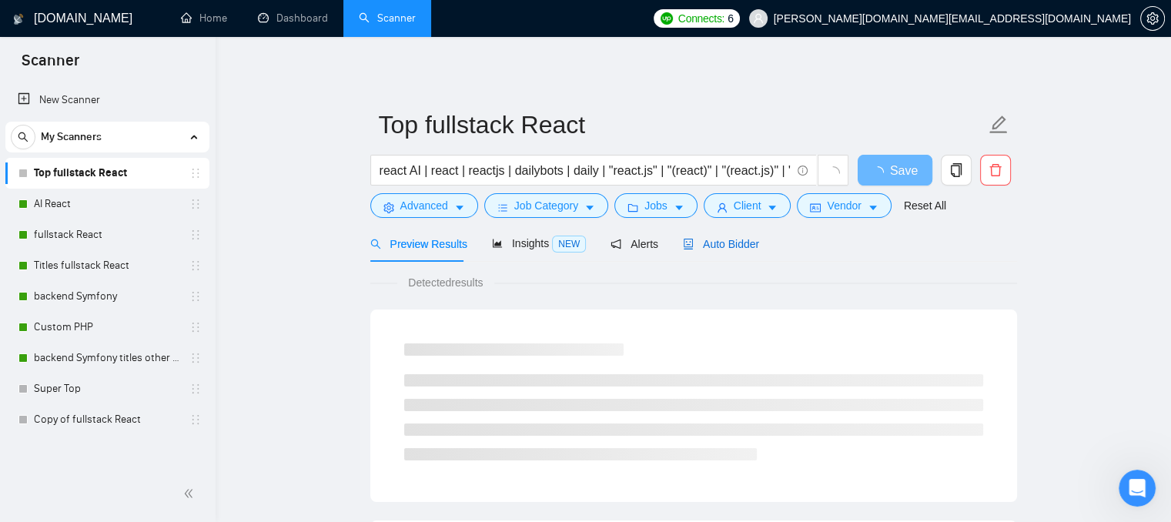
click at [723, 242] on span "Auto Bidder" at bounding box center [721, 244] width 76 height 12
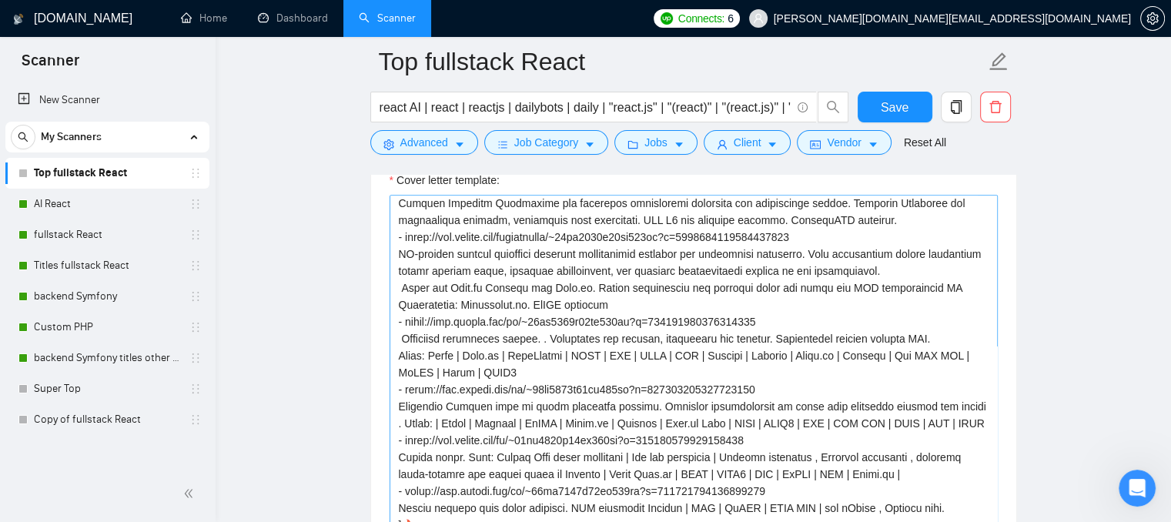
scroll to position [228, 0]
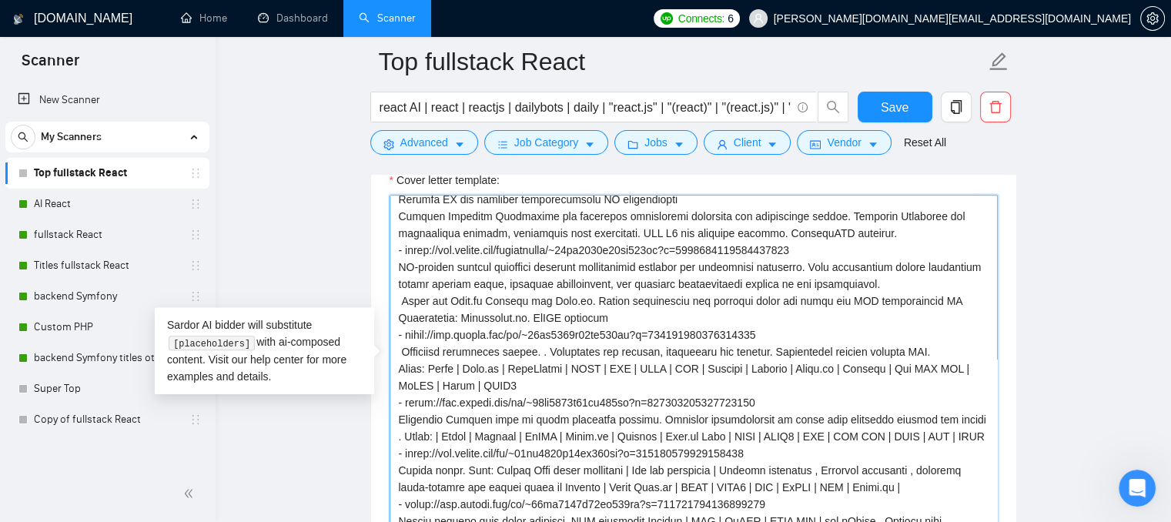
drag, startPoint x: 397, startPoint y: 246, endPoint x: 620, endPoint y: 320, distance: 234.2
click at [620, 320] on textarea "Cover letter template:" at bounding box center [694, 368] width 608 height 346
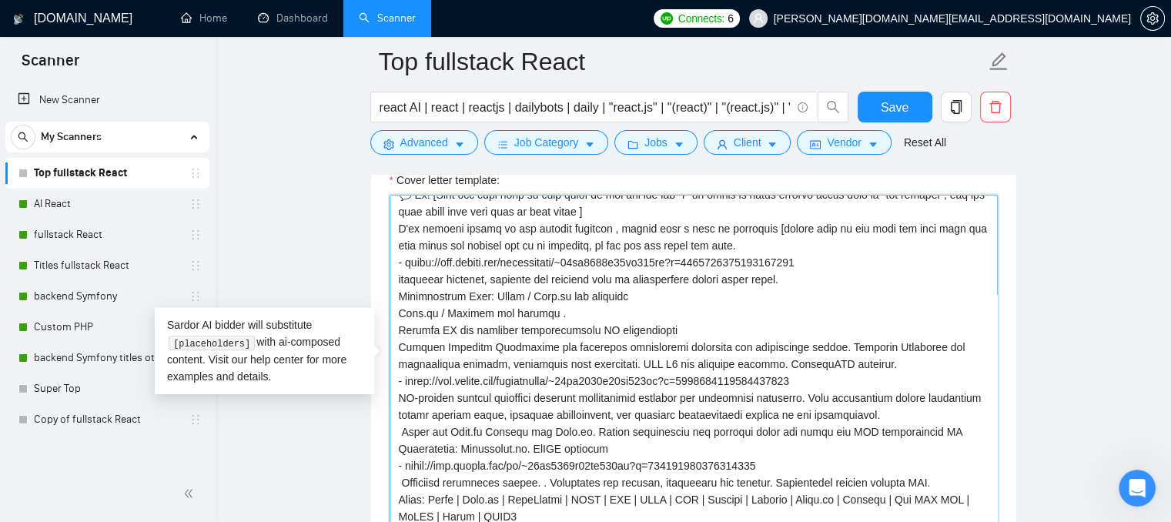
scroll to position [74, 0]
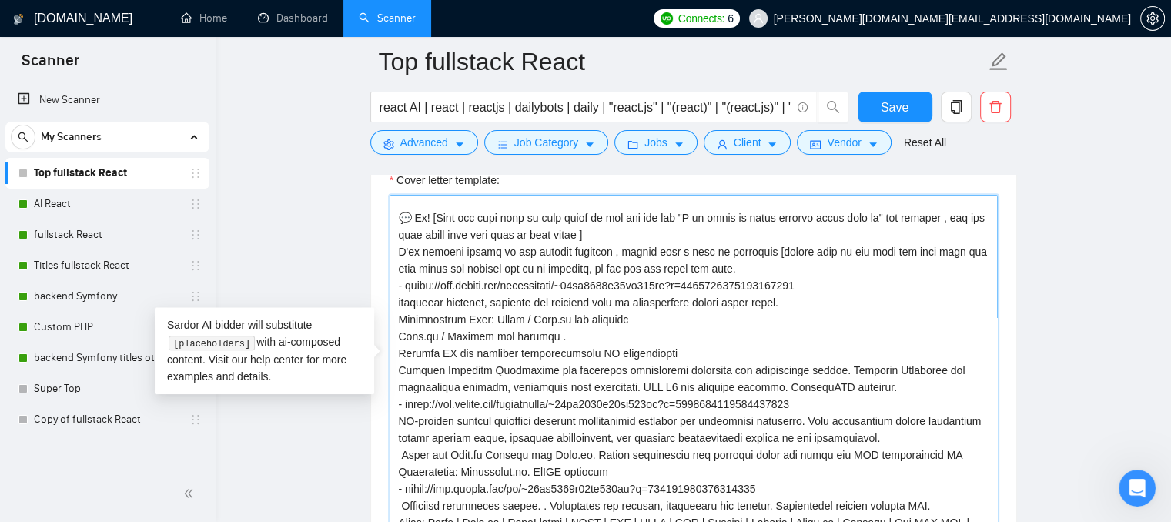
click at [654, 346] on textarea "Cover letter template:" at bounding box center [694, 368] width 608 height 346
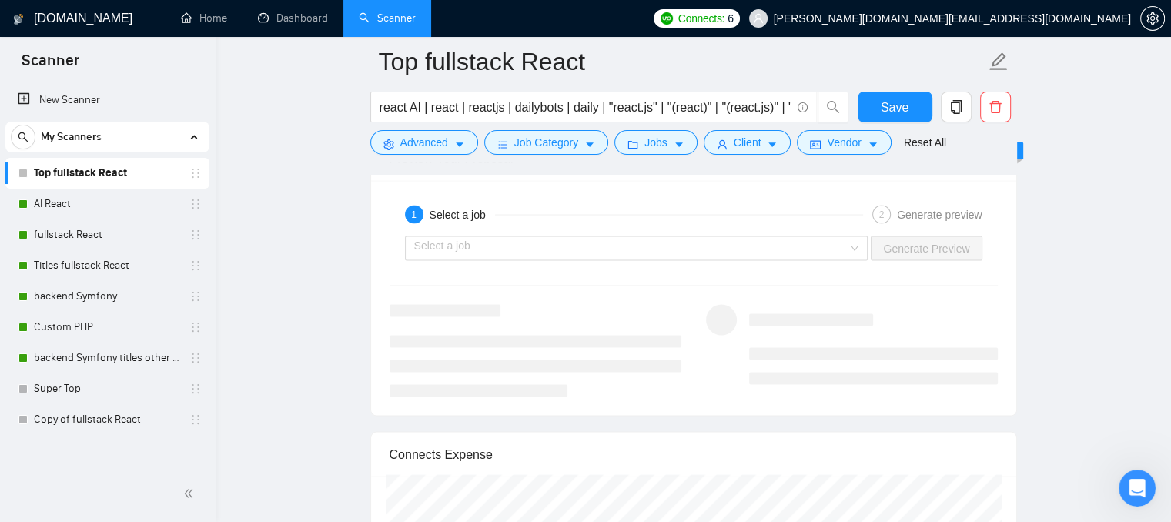
scroll to position [2926, 0]
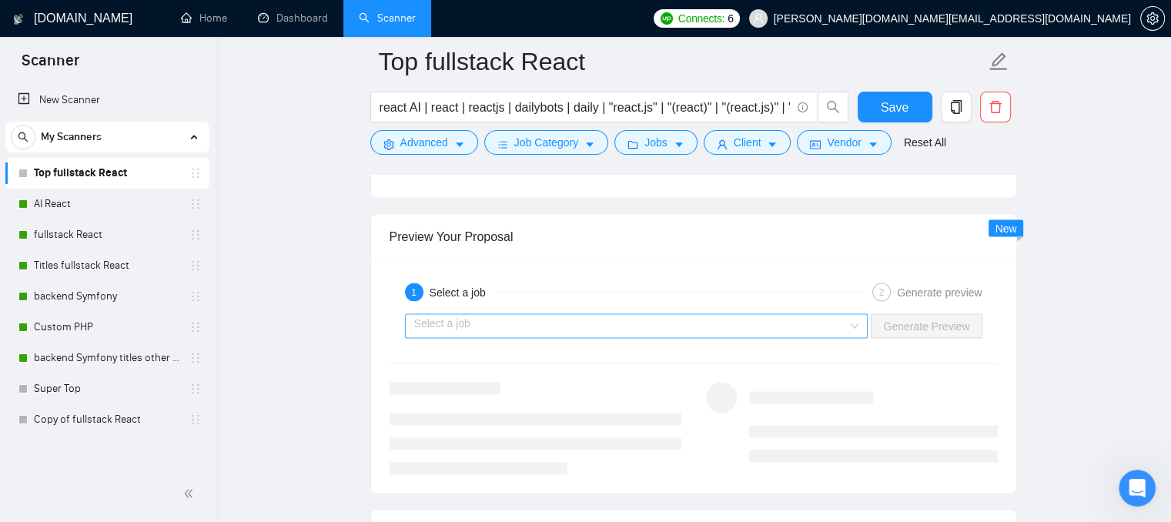
click at [492, 326] on input "search" at bounding box center [631, 325] width 434 height 23
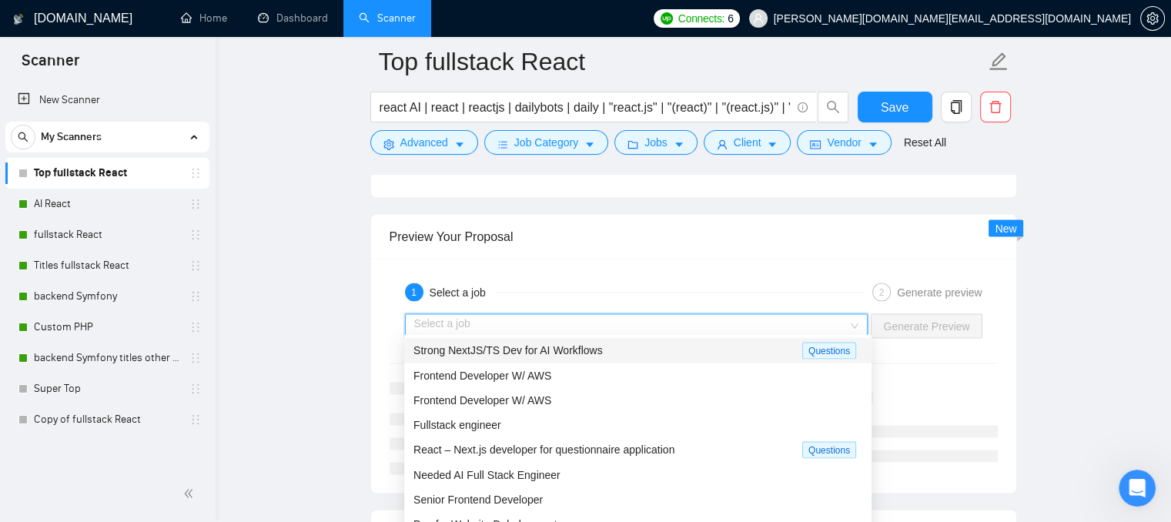
click at [574, 352] on span "Strong NextJS/TS Dev for AI Workflows" at bounding box center [507, 349] width 189 height 12
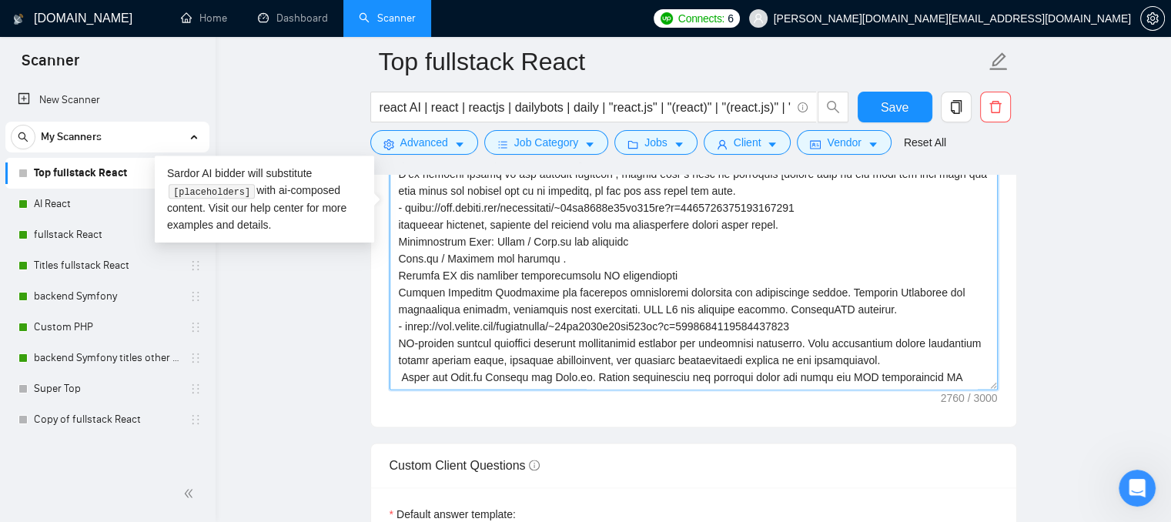
scroll to position [1771, 0]
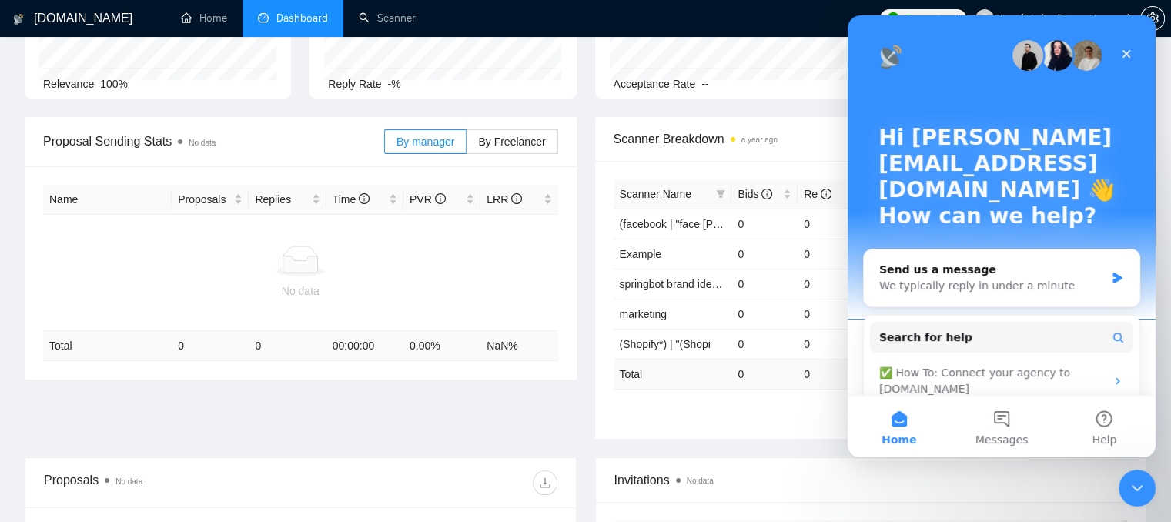
scroll to position [154, 0]
click at [1013, 435] on span "Messages" at bounding box center [1002, 439] width 53 height 11
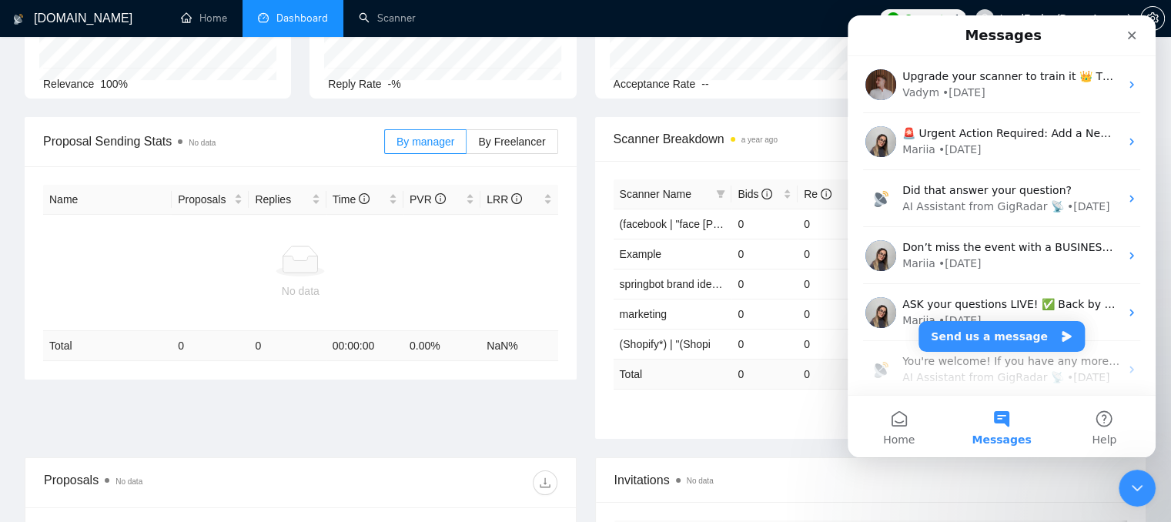
click at [788, 109] on div "Opportunities 2 hours ago 1905 Relevance 100% Proposals No data 0 Reply Rate -%…" at bounding box center [585, 37] width 1140 height 159
click at [1130, 31] on icon "Close" at bounding box center [1132, 35] width 12 height 12
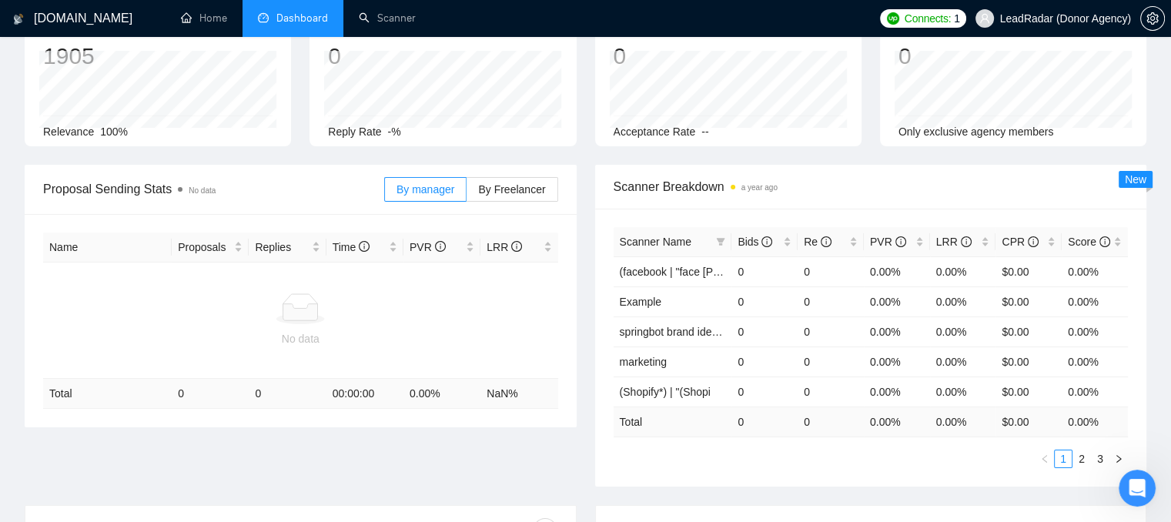
scroll to position [0, 0]
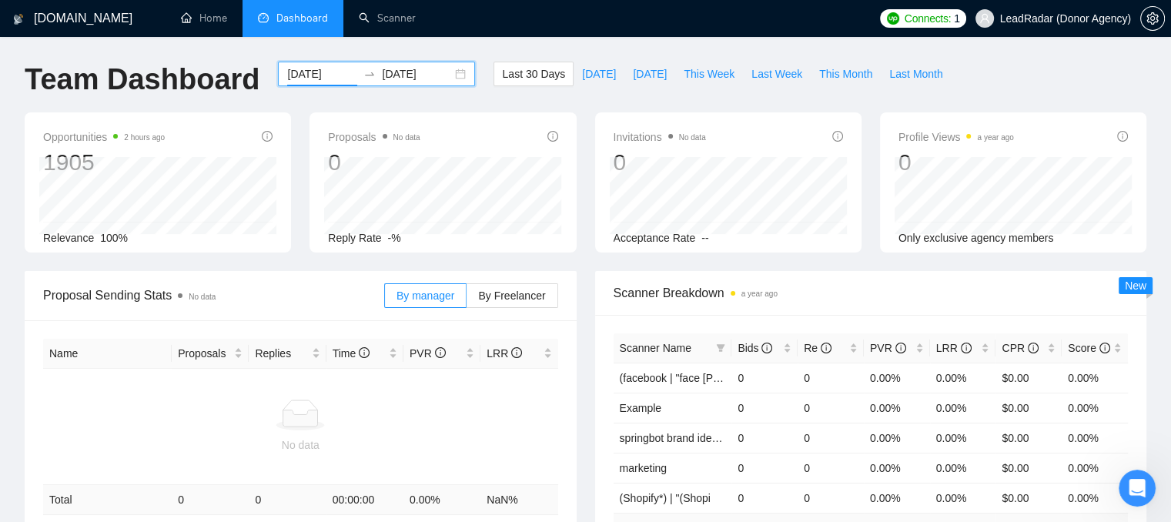
click at [301, 80] on input "[DATE]" at bounding box center [322, 73] width 70 height 17
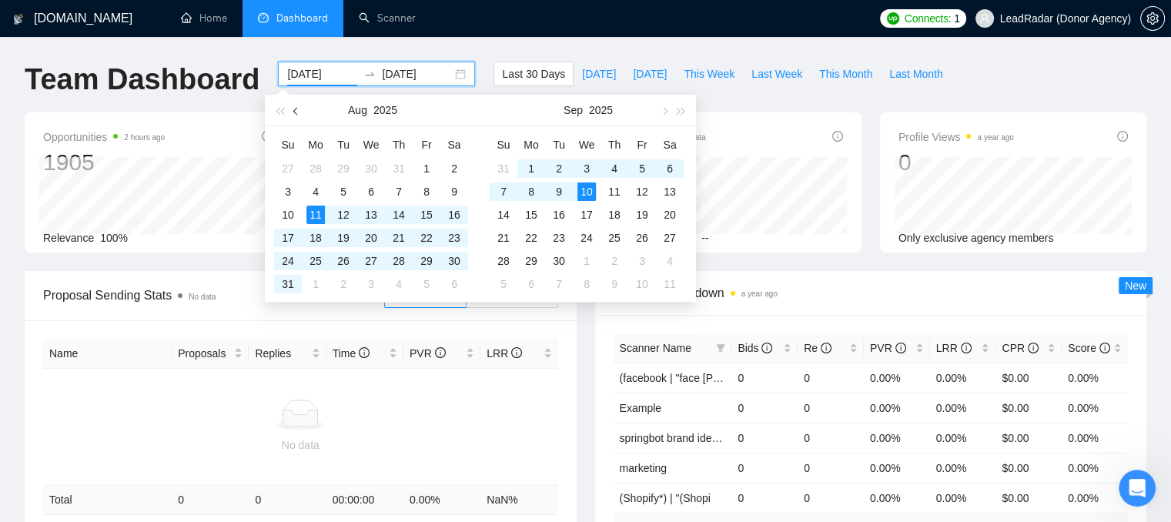
click at [295, 108] on button "button" at bounding box center [296, 110] width 17 height 31
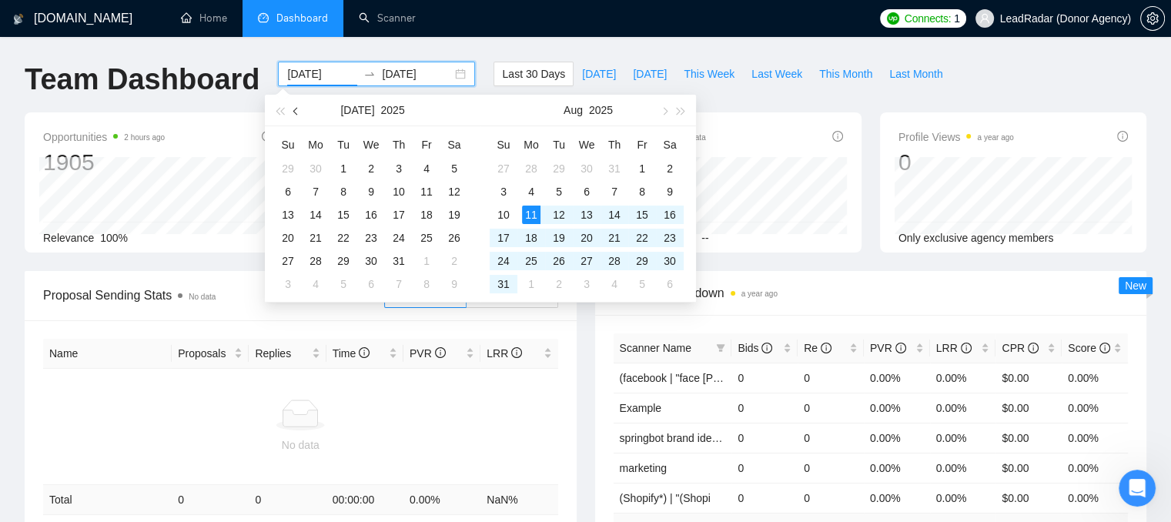
click at [295, 108] on button "button" at bounding box center [296, 110] width 17 height 31
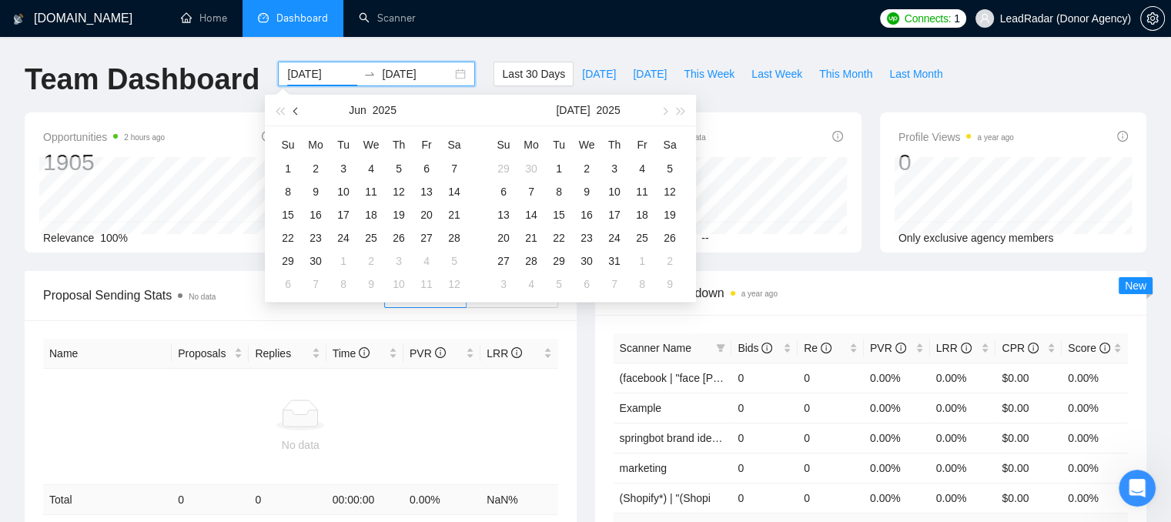
click at [295, 108] on button "button" at bounding box center [296, 110] width 17 height 31
click at [293, 109] on button "button" at bounding box center [296, 110] width 17 height 31
click at [299, 109] on span "button" at bounding box center [297, 111] width 8 height 8
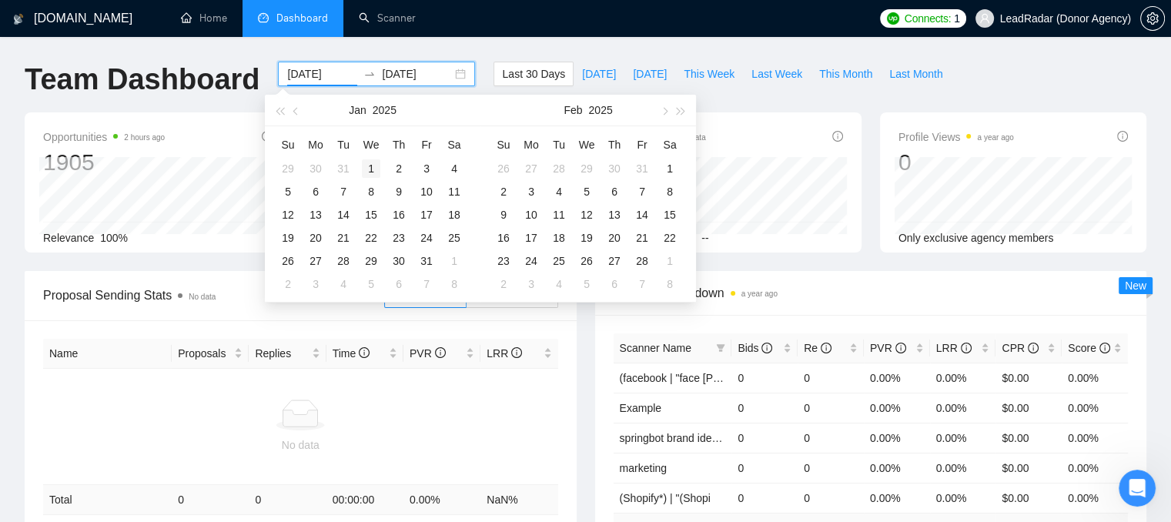
type input "[DATE]"
click at [376, 170] on div "1" at bounding box center [371, 168] width 18 height 18
